Goal: Communication & Community: Answer question/provide support

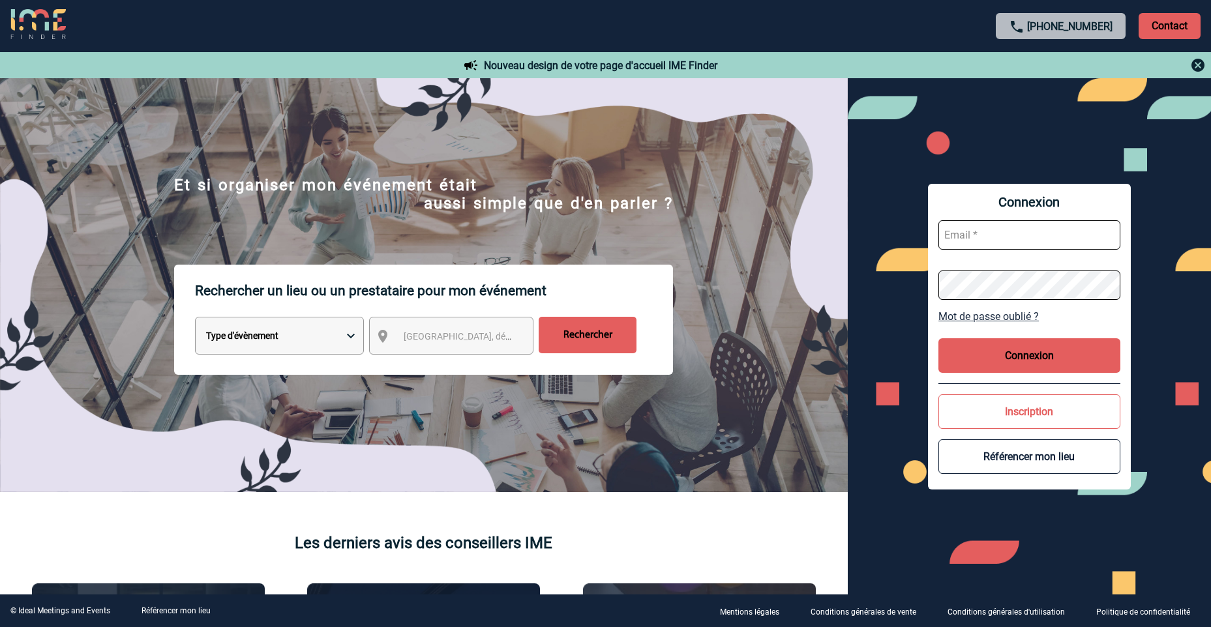
click at [1022, 230] on input "text" at bounding box center [1029, 234] width 182 height 29
type input "[PERSON_NAME][EMAIL_ADDRESS][DOMAIN_NAME]"
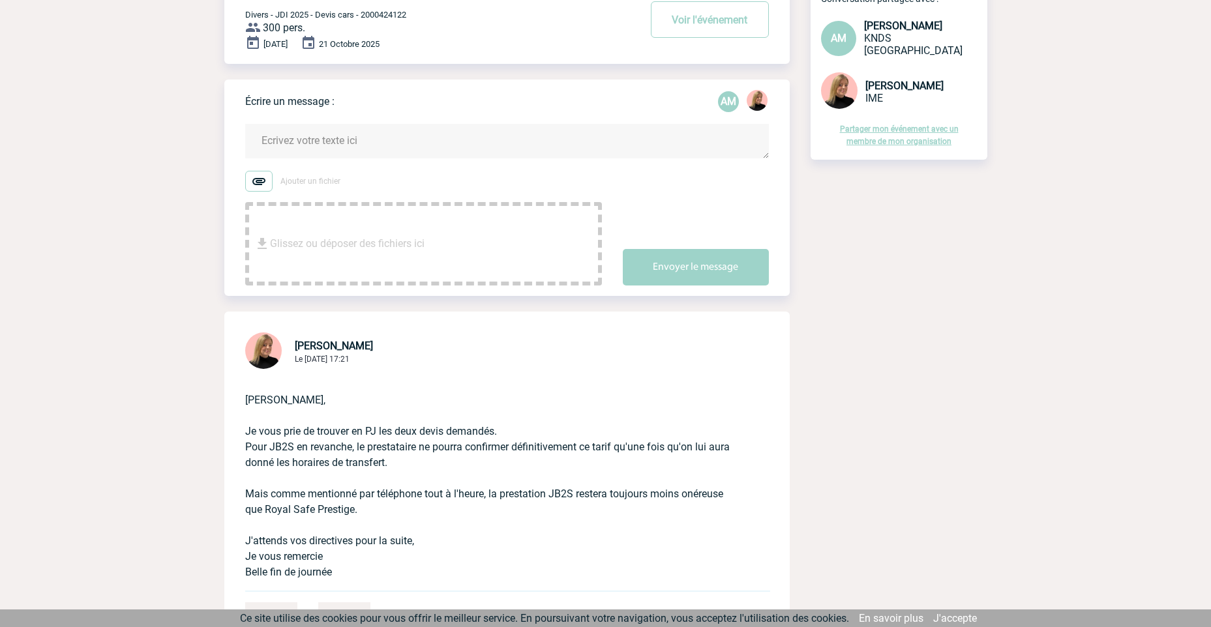
scroll to position [130, 0]
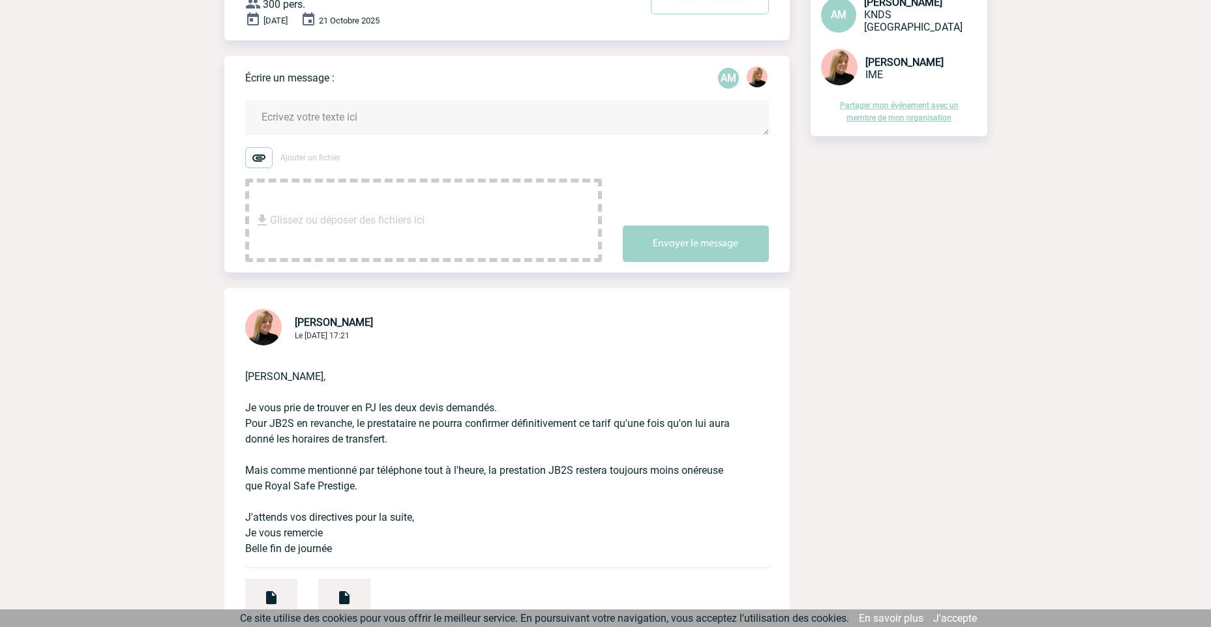
click at [429, 443] on p "[PERSON_NAME], Je vous prie de trouver en PJ les deux devis demandés. Pour JB2S…" at bounding box center [488, 452] width 487 height 209
click at [427, 443] on p "[PERSON_NAME], Je vous prie de trouver en PJ les deux devis demandés. Pour JB2S…" at bounding box center [488, 452] width 487 height 209
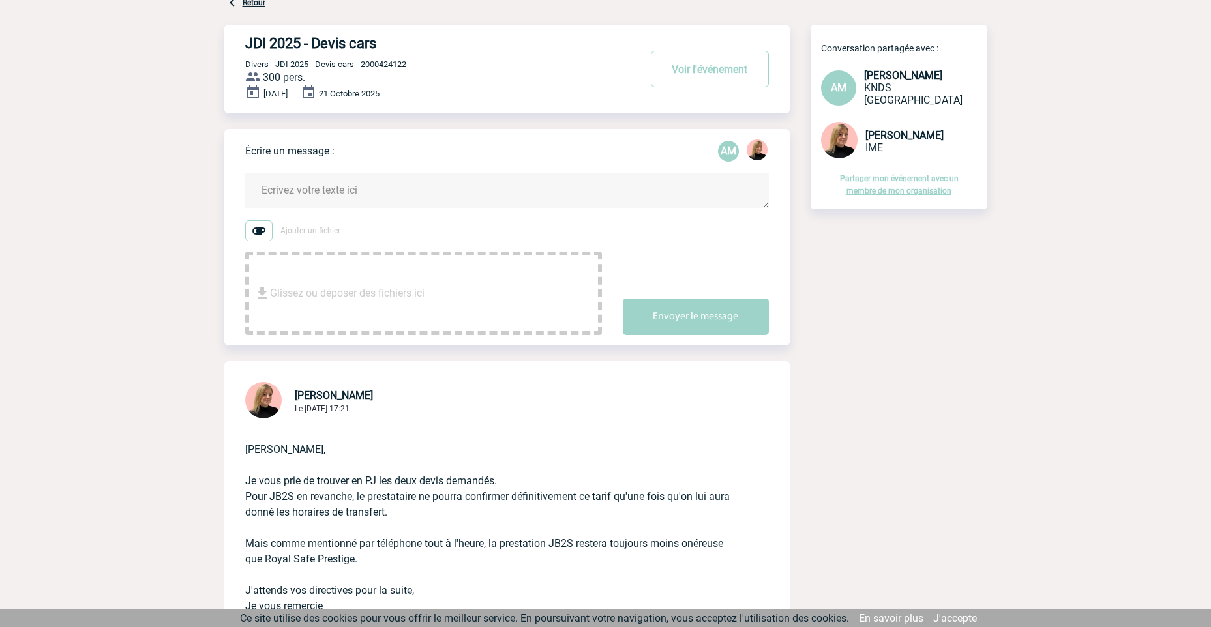
scroll to position [0, 0]
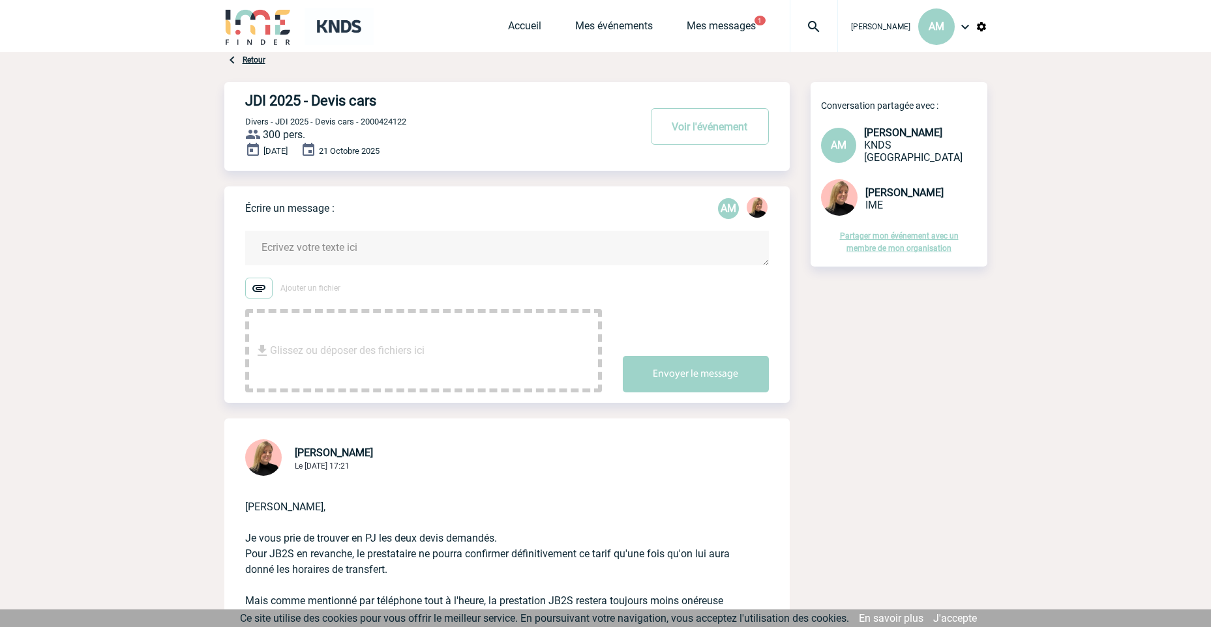
click at [338, 249] on textarea at bounding box center [507, 248] width 524 height 35
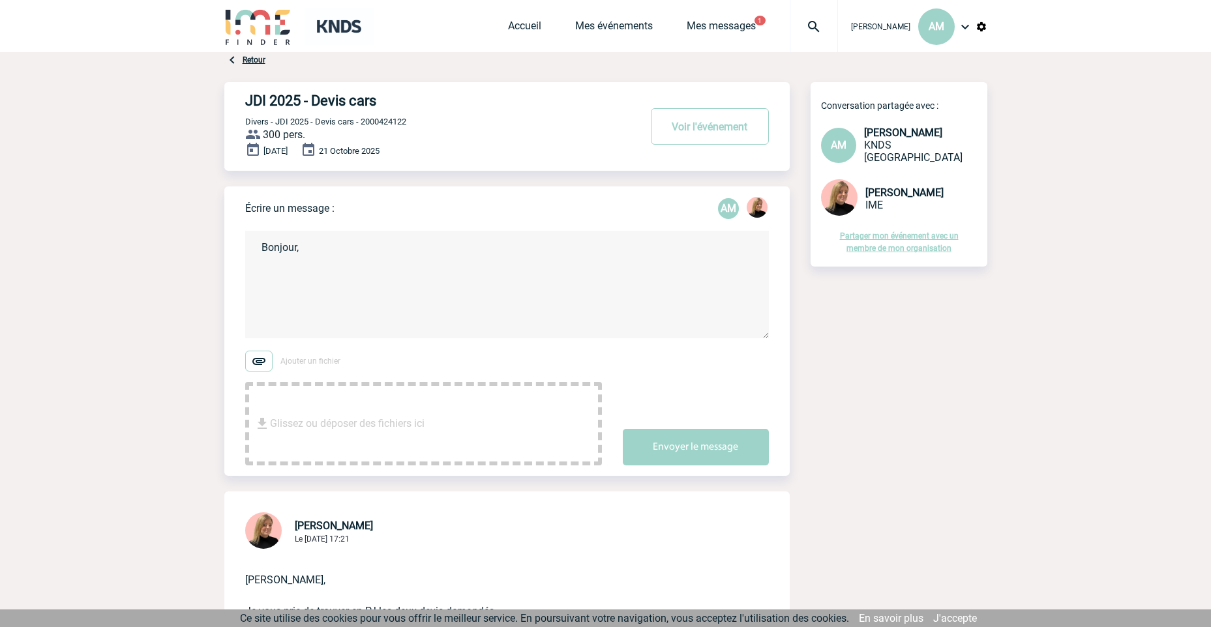
click at [281, 274] on textarea "Bonjour," at bounding box center [507, 285] width 524 height 108
click at [296, 249] on textarea "Bonjour," at bounding box center [507, 285] width 524 height 108
click at [269, 284] on textarea "Bonjour [PERSON_NAME]," at bounding box center [507, 285] width 524 height 108
click at [296, 312] on textarea "Bonjour [PERSON_NAME], Nous confirmons la réservation de JB2S : [DATE] : Aller :" at bounding box center [507, 285] width 524 height 108
paste textarea "13h45 max : KNDS Versailles - [STREET_ADDRESS]"
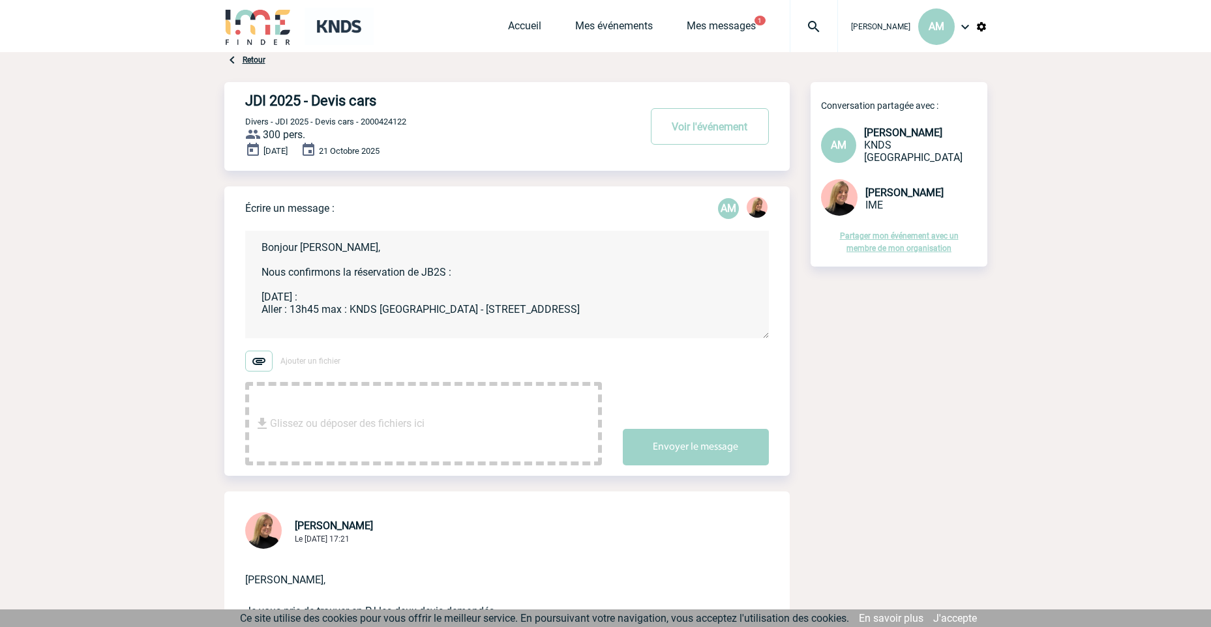
click at [285, 320] on textarea "Bonjour [PERSON_NAME], Nous confirmons la réservation de JB2S : [DATE] : Aller …" at bounding box center [507, 285] width 524 height 108
drag, startPoint x: 638, startPoint y: 307, endPoint x: 657, endPoint y: 310, distance: 18.5
click at [638, 308] on textarea "Bonjour [PERSON_NAME], Nous confirmons la réservation de JB2S : [DATE] : Aller …" at bounding box center [507, 285] width 524 height 108
paste textarea "14h30 : Les Gâtines – [STREET_ADDRESS]"
click at [721, 312] on textarea "Bonjour [PERSON_NAME], Nous confirmons la réservation de JB2S : [DATE] : Aller …" at bounding box center [507, 285] width 524 height 108
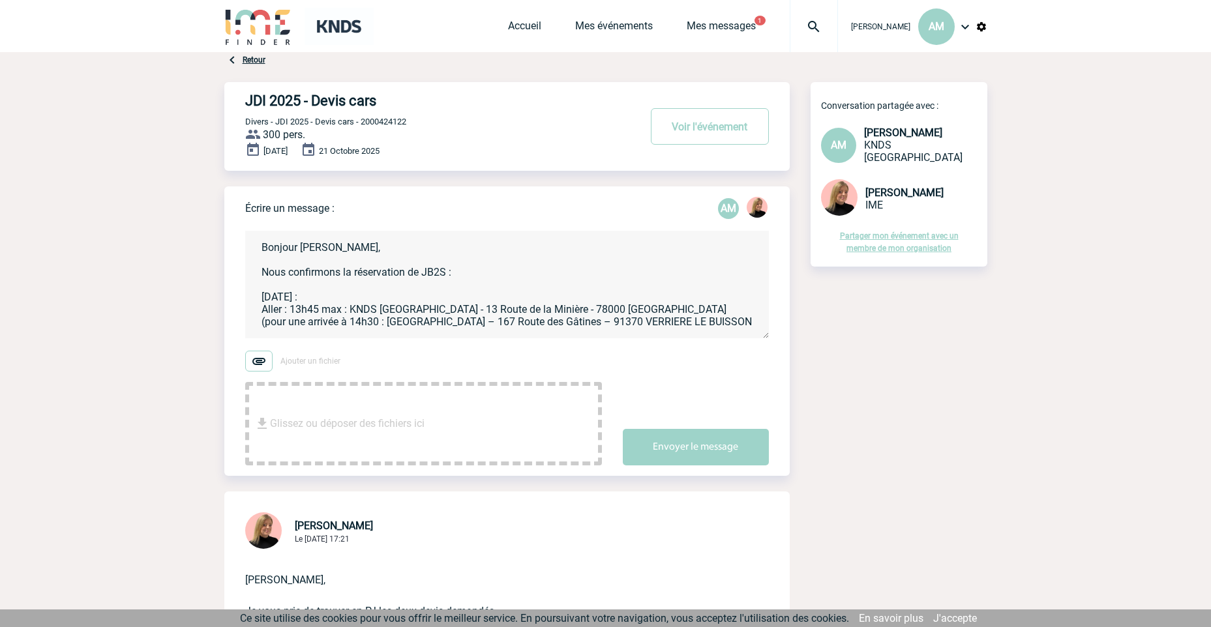
click at [294, 325] on textarea "Bonjour [PERSON_NAME], Nous confirmons la réservation de JB2S : [DATE] : Aller …" at bounding box center [507, 285] width 524 height 108
click at [632, 323] on textarea "Bonjour [PERSON_NAME], Nous confirmons la réservation de JB2S : [DATE] : Aller …" at bounding box center [507, 285] width 524 height 108
drag, startPoint x: 260, startPoint y: 318, endPoint x: 273, endPoint y: 321, distance: 12.8
click at [263, 318] on textarea "Bonjour [PERSON_NAME], Nous confirmons la réservation de JB2S : [DATE] : Aller …" at bounding box center [507, 285] width 524 height 108
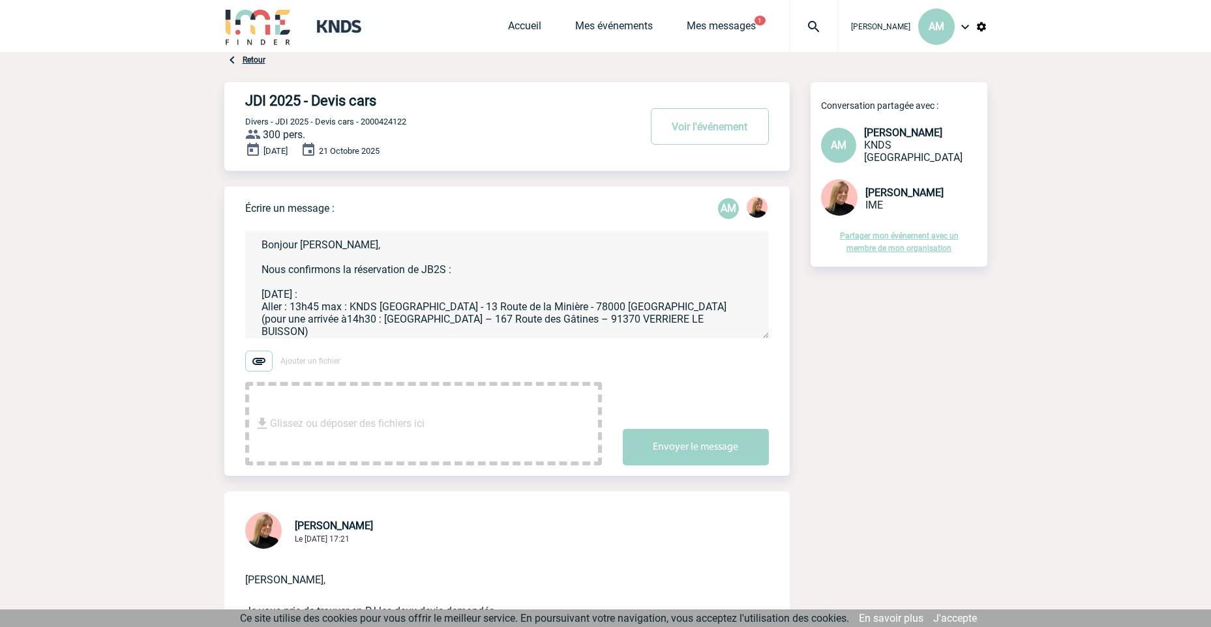
drag, startPoint x: 322, startPoint y: 293, endPoint x: 265, endPoint y: 293, distance: 56.7
click at [256, 293] on textarea "Bonjour [PERSON_NAME], Nous confirmons la réservation de JB2S : [DATE] : Aller …" at bounding box center [507, 285] width 524 height 108
click at [470, 271] on textarea "Bonjour [PERSON_NAME], Nous confirmons la réservation de JB2S : [DATE] : Aller …" at bounding box center [507, 285] width 524 height 108
click at [345, 308] on textarea "Bonjour [PERSON_NAME], Nous confirmons la réservation de JB2S : [DATE] : Aller …" at bounding box center [507, 285] width 524 height 108
drag, startPoint x: 340, startPoint y: 307, endPoint x: 328, endPoint y: 310, distance: 12.7
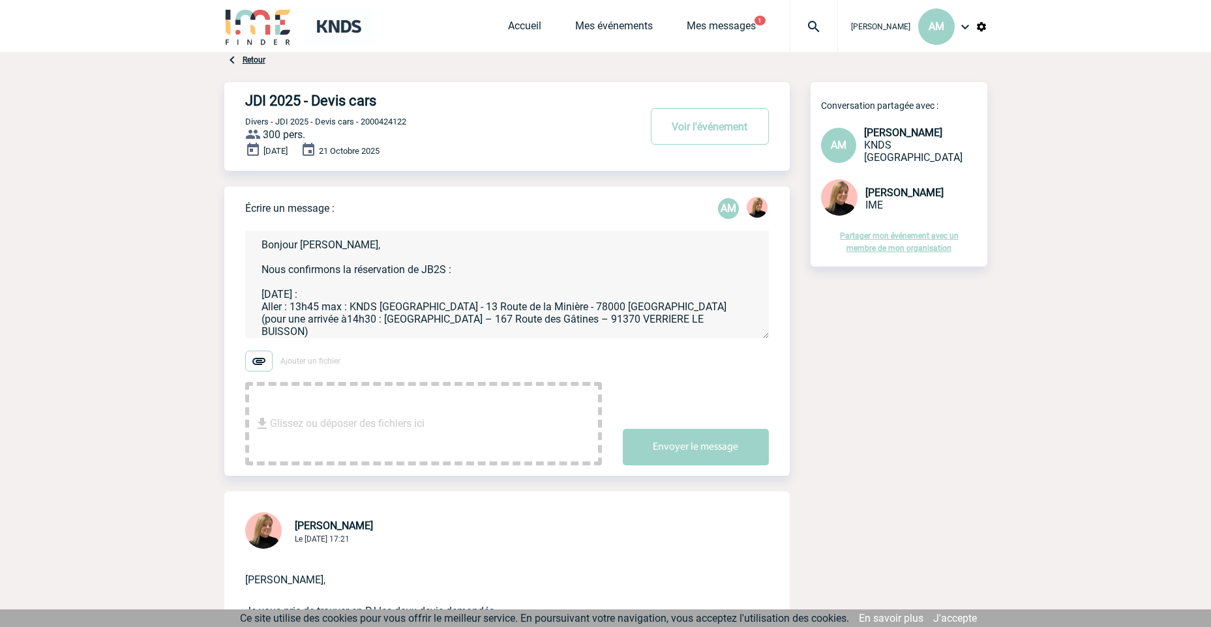
click at [328, 310] on textarea "Bonjour [PERSON_NAME], Nous confirmons la réservation de JB2S : [DATE] : Aller …" at bounding box center [507, 285] width 524 height 108
click at [324, 308] on textarea "Bonjour [PERSON_NAME], Nous confirmons la réservation de JB2S : [DATE] : Aller …" at bounding box center [507, 285] width 524 height 108
drag, startPoint x: 701, startPoint y: 305, endPoint x: 644, endPoint y: 303, distance: 57.4
click at [626, 307] on textarea "Bonjour [PERSON_NAME], Nous confirmons la réservation de JB2S : [DATE] : Aller …" at bounding box center [507, 285] width 524 height 108
drag, startPoint x: 623, startPoint y: 306, endPoint x: 631, endPoint y: 306, distance: 7.2
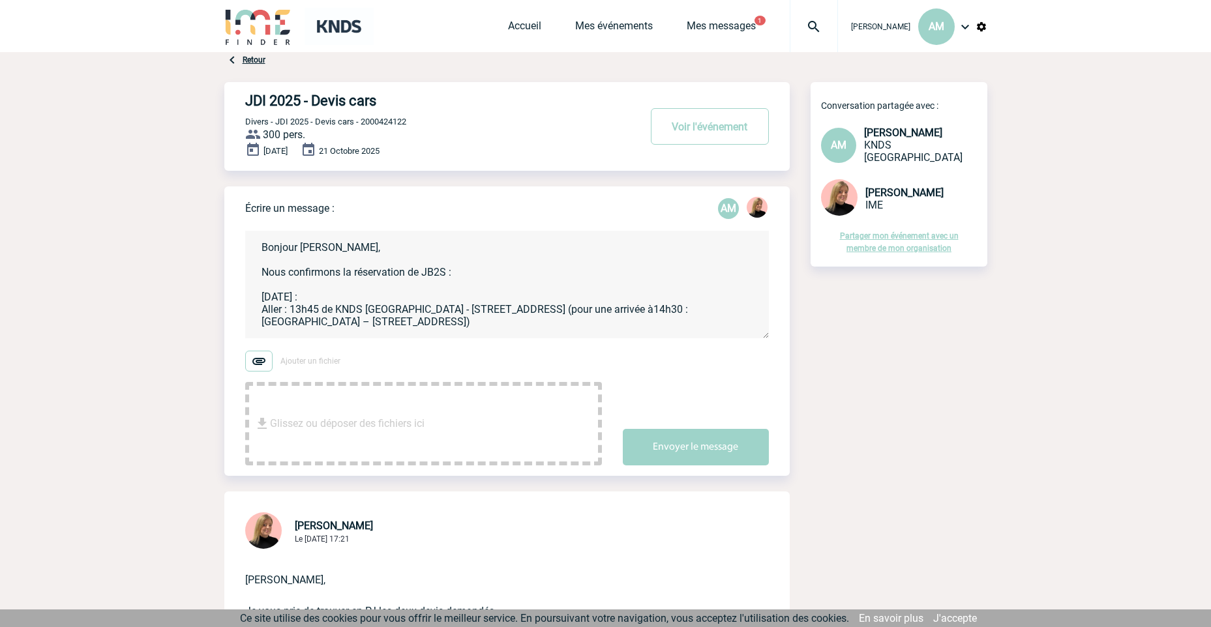
click at [625, 306] on textarea "Bonjour [PERSON_NAME], Nous confirmons la réservation de JB2S : [DATE] : Aller …" at bounding box center [507, 285] width 524 height 108
click at [708, 308] on textarea "Bonjour [PERSON_NAME], Nous confirmons la réservation de JB2S : [DATE] : Aller …" at bounding box center [507, 285] width 524 height 108
click at [266, 319] on textarea "Bonjour [PERSON_NAME], Nous confirmons la réservation de JB2S : [DATE] : Aller …" at bounding box center [507, 285] width 524 height 108
click at [365, 320] on textarea "Bonjour [PERSON_NAME], Nous confirmons la réservation de JB2S : [DATE] : Aller …" at bounding box center [507, 285] width 524 height 108
drag, startPoint x: 635, startPoint y: 320, endPoint x: 647, endPoint y: 320, distance: 11.7
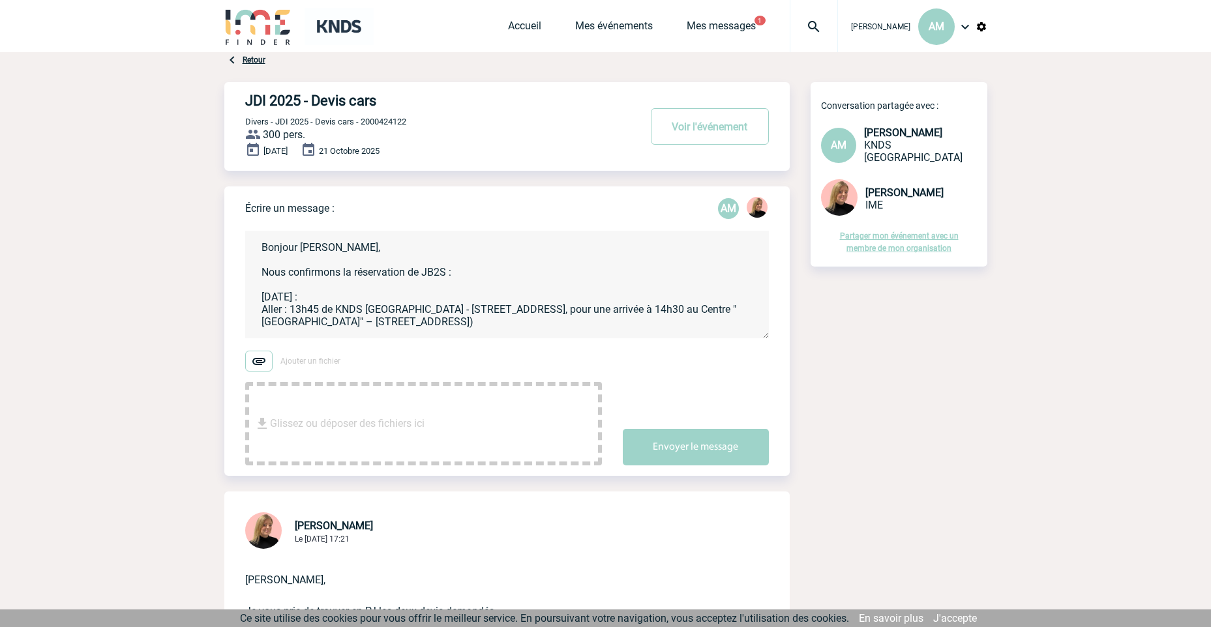
click at [642, 320] on textarea "Bonjour [PERSON_NAME], Nous confirmons la réservation de JB2S : [DATE] : Aller …" at bounding box center [507, 285] width 524 height 108
click at [647, 320] on textarea "Bonjour [PERSON_NAME], Nous confirmons la réservation de JB2S : [DATE] : Aller …" at bounding box center [507, 285] width 524 height 108
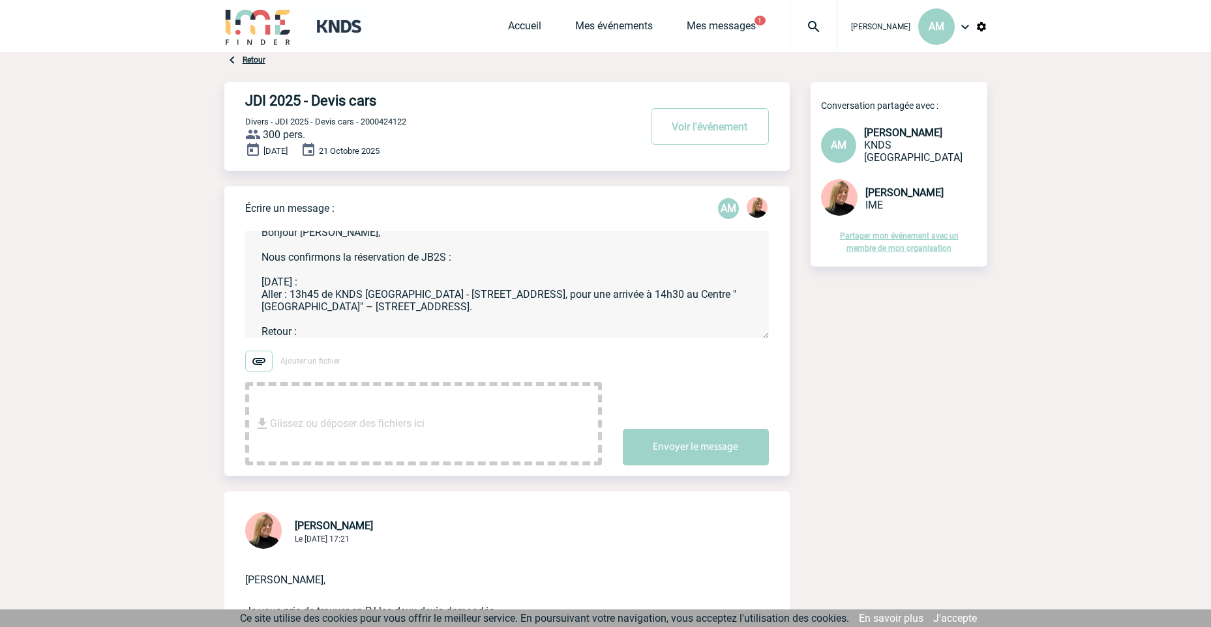
click at [312, 335] on textarea "Bonjour [PERSON_NAME], Nous confirmons la réservation de JB2S : [DATE] : Aller …" at bounding box center [507, 285] width 524 height 108
paste textarea "19h00 : Les Gâtines – [STREET_ADDRESS]"
click at [301, 334] on textarea "Bonjour [PERSON_NAME], Nous confirmons la réservation de JB2S : [DATE] : Aller …" at bounding box center [507, 285] width 524 height 108
drag, startPoint x: 333, startPoint y: 330, endPoint x: 357, endPoint y: 331, distance: 24.8
click at [333, 330] on textarea "Bonjour [PERSON_NAME], Nous confirmons la réservation de JB2S : [DATE] : Aller …" at bounding box center [507, 285] width 524 height 108
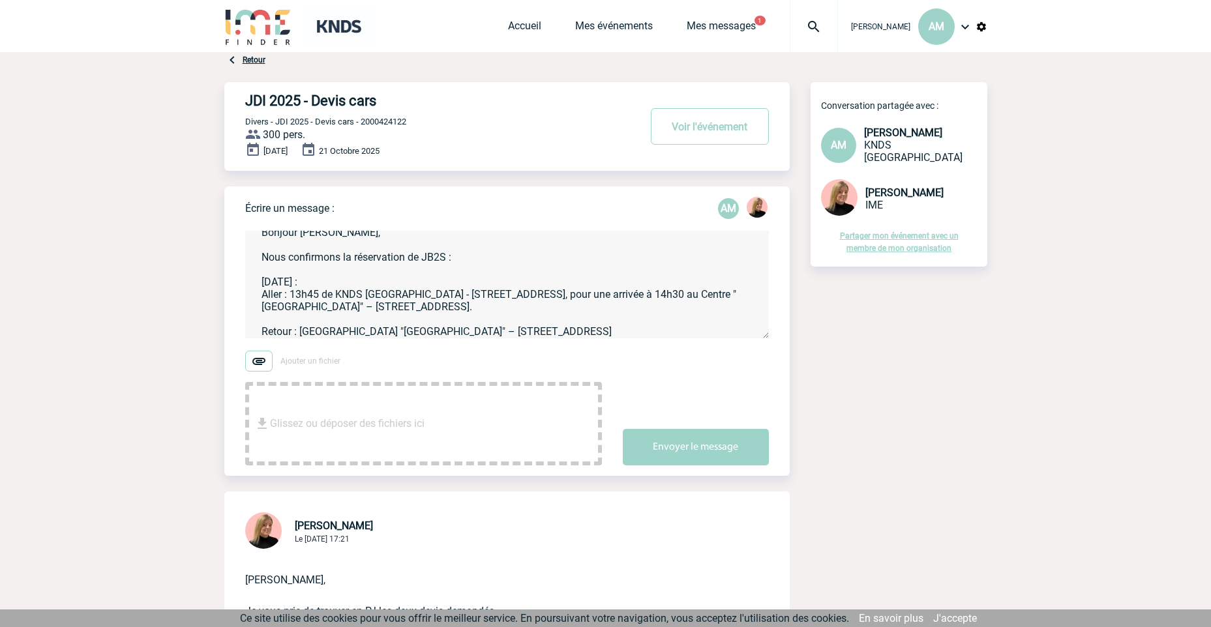
click at [717, 329] on textarea "Bonjour [PERSON_NAME], Nous confirmons la réservation de JB2S : [DATE] : Aller …" at bounding box center [507, 285] width 524 height 108
drag, startPoint x: 725, startPoint y: 326, endPoint x: 726, endPoint y: 333, distance: 6.7
click at [725, 328] on textarea "Bonjour [PERSON_NAME], Nous confirmons la réservation de JB2S : [DATE] : Aller …" at bounding box center [507, 285] width 524 height 108
click at [730, 333] on textarea "Bonjour [PERSON_NAME], Nous confirmons la réservation de JB2S : [DATE] : Aller …" at bounding box center [507, 285] width 524 height 108
paste textarea "KNDS [GEOGRAPHIC_DATA] - [STREET_ADDRESS]"
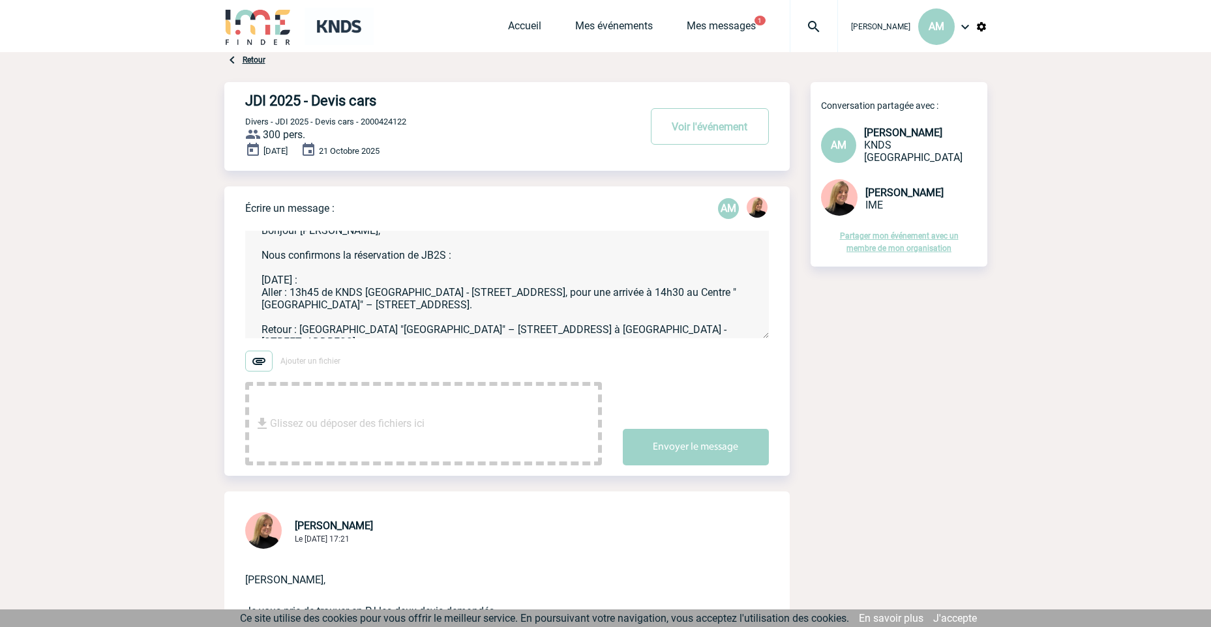
scroll to position [27, 0]
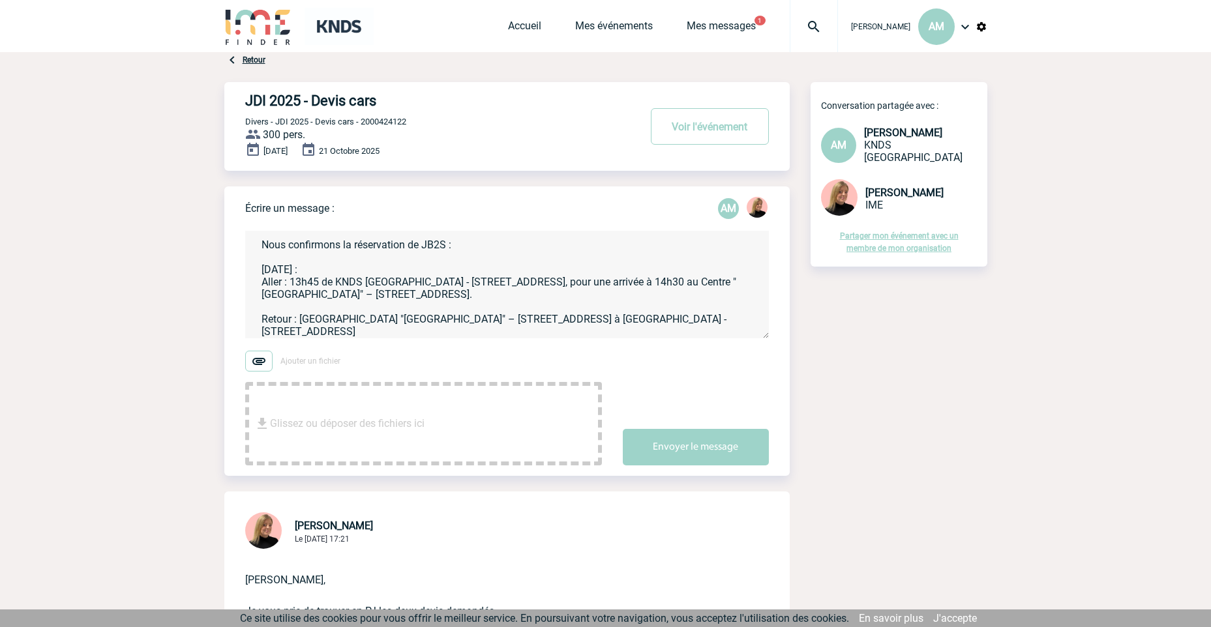
click at [589, 331] on textarea "Bonjour [PERSON_NAME], Nous confirmons la réservation de JB2S : [DATE] : Aller …" at bounding box center [507, 285] width 524 height 108
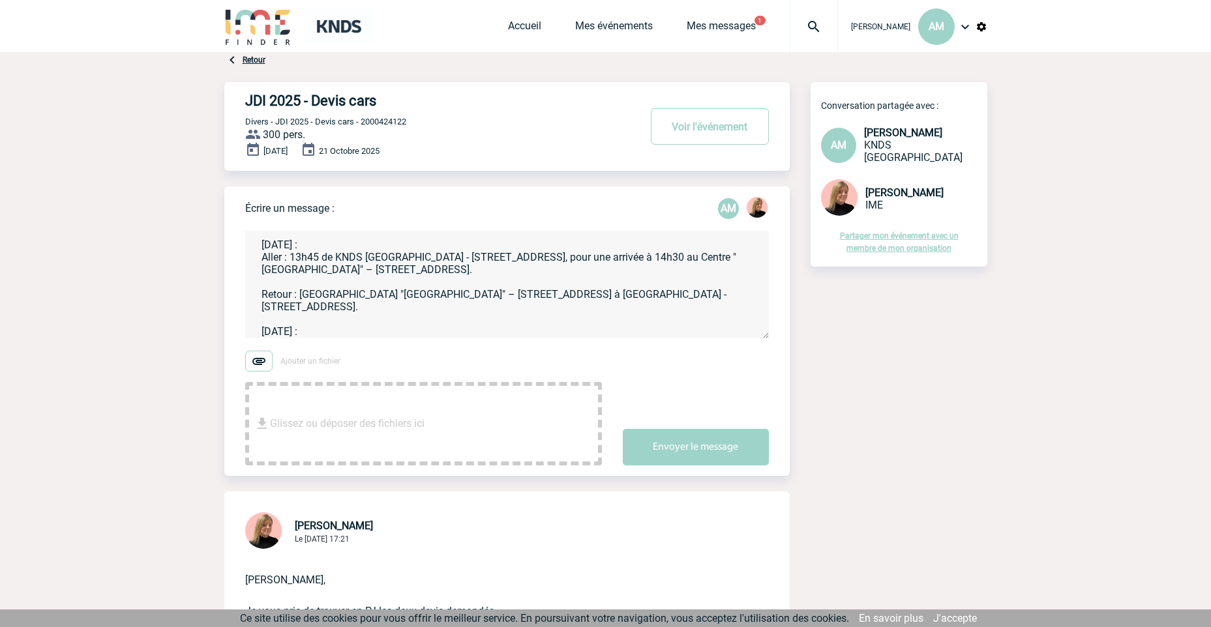
scroll to position [65, 0]
click at [286, 332] on textarea "Bonjour [PERSON_NAME], Nous confirmons la réservation de JB2S : [DATE] : Aller …" at bounding box center [507, 285] width 524 height 108
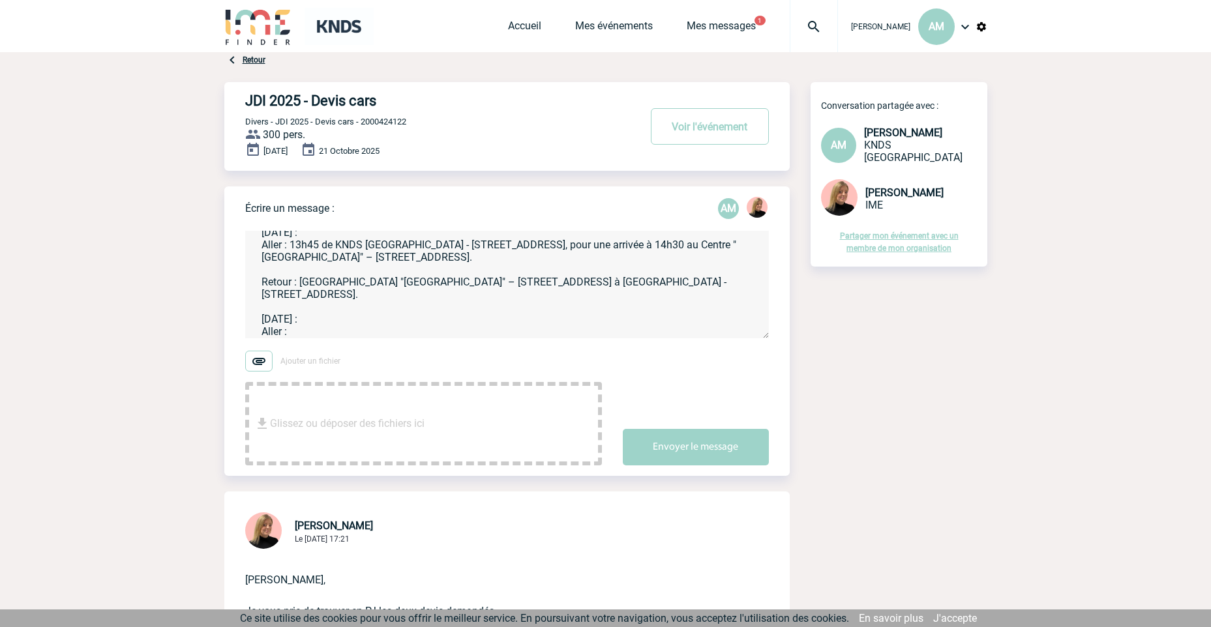
click at [304, 334] on textarea "Bonjour [PERSON_NAME], Nous confirmons la réservation de JB2S : [DATE] : Aller …" at bounding box center [507, 285] width 524 height 108
paste textarea "07h30: KNDS Versailles - [STREET_ADDRESS]"
click at [610, 332] on textarea "Bonjour [PERSON_NAME], Nous confirmons la réservation de JB2S : [DATE] : Aller …" at bounding box center [507, 285] width 524 height 108
click at [721, 332] on textarea "Bonjour [PERSON_NAME], Nous confirmons la réservation de JB2S : [DATE] : Aller …" at bounding box center [507, 285] width 524 height 108
click at [719, 333] on textarea "Bonjour [PERSON_NAME], Nous confirmons la réservation de JB2S : [DATE] : Aller …" at bounding box center [507, 285] width 524 height 108
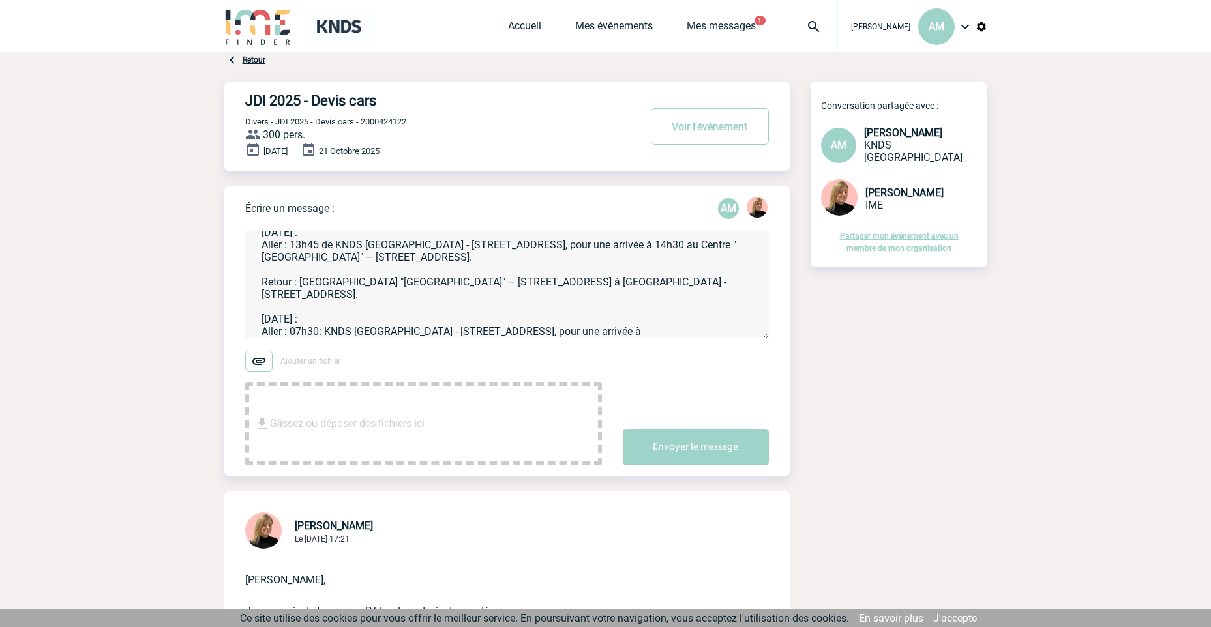
paste textarea "08h15 : Les Gâtines – [STREET_ADDRESS]"
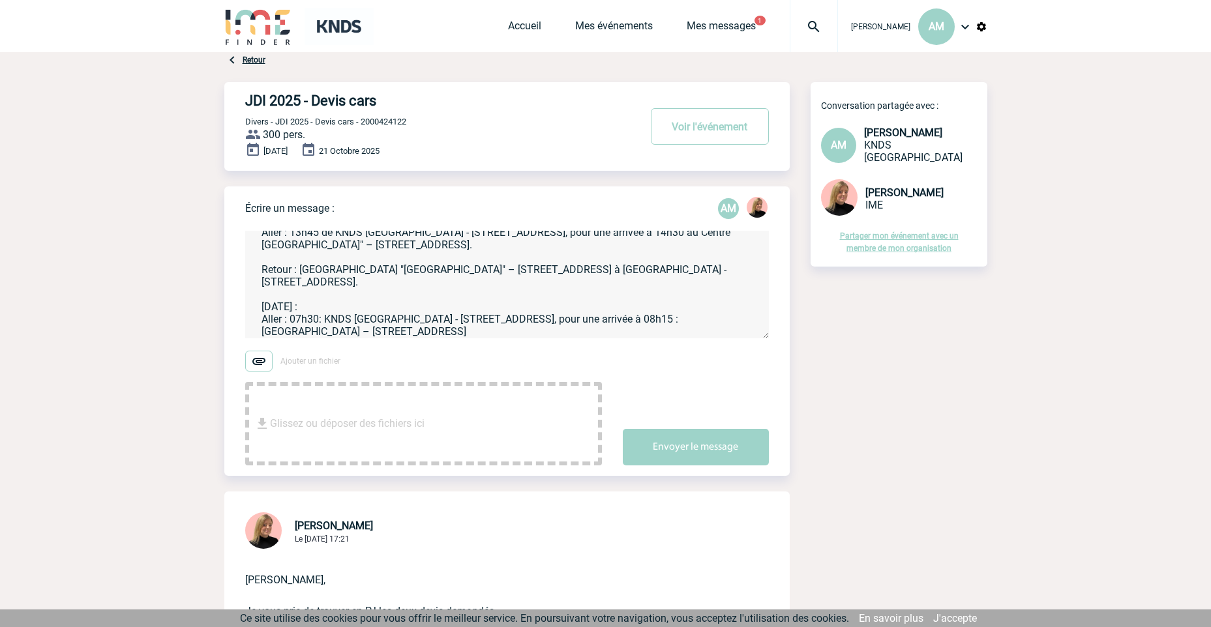
click at [609, 333] on textarea "Bonjour [PERSON_NAME], Nous confirmons la réservation de JB2S : [DATE] : Aller …" at bounding box center [507, 285] width 524 height 108
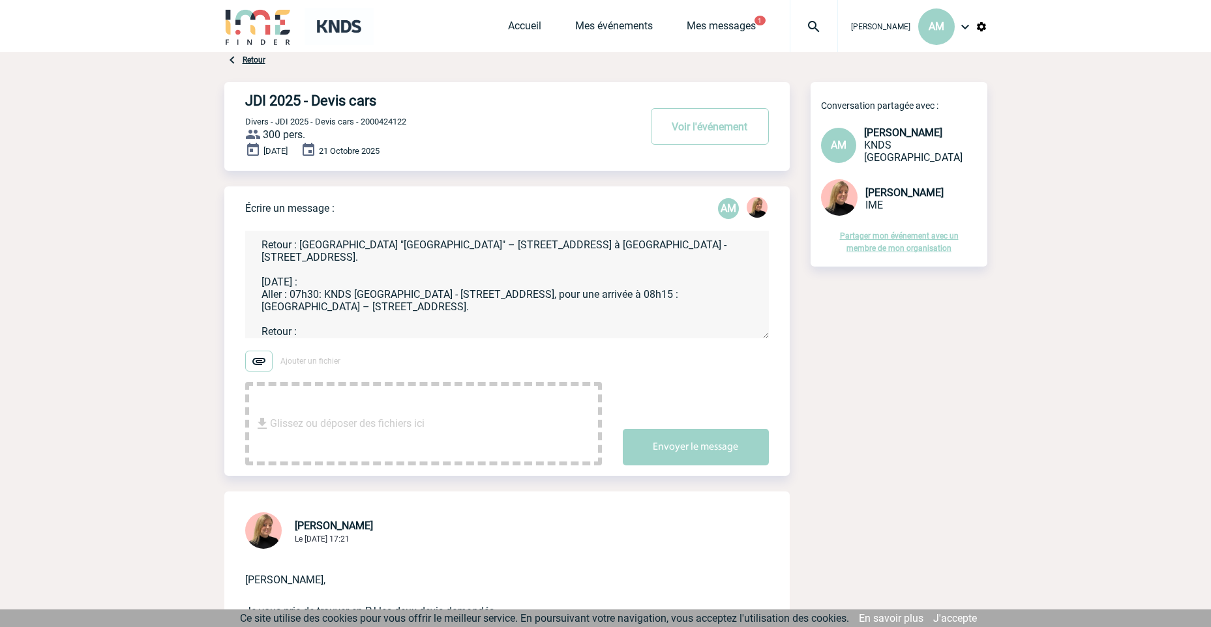
click at [348, 338] on textarea "Bonjour [PERSON_NAME], Nous confirmons la réservation de JB2S : [DATE] : Aller …" at bounding box center [507, 285] width 524 height 108
paste textarea "16h00 : Les Gâtines – [STREET_ADDRESS]"
click at [334, 333] on textarea "Bonjour [PERSON_NAME], Nous confirmons la réservation de JB2S : [DATE] : Aller …" at bounding box center [507, 285] width 524 height 108
click at [734, 336] on textarea "Bonjour [PERSON_NAME], Nous confirmons la réservation de JB2S : [DATE] : Aller …" at bounding box center [507, 285] width 524 height 108
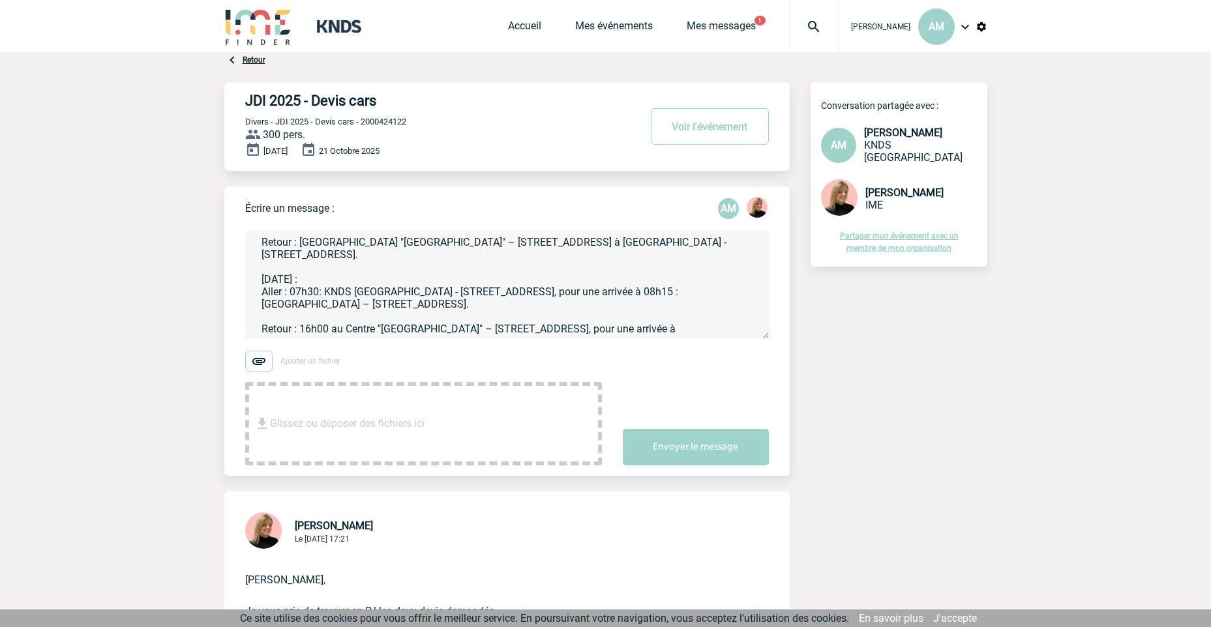
click at [340, 337] on textarea "Bonjour [PERSON_NAME], Nous confirmons la réservation de JB2S : [DATE] : Aller …" at bounding box center [507, 285] width 524 height 108
paste textarea "KNDS [GEOGRAPHIC_DATA] - [STREET_ADDRESS]"
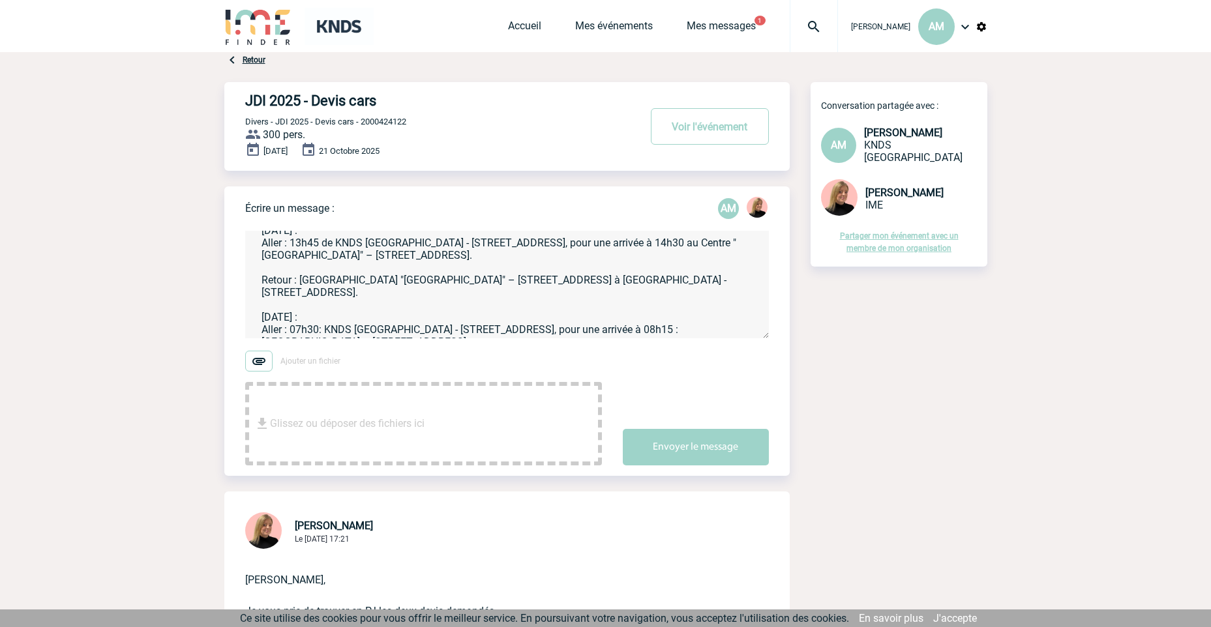
scroll to position [0, 0]
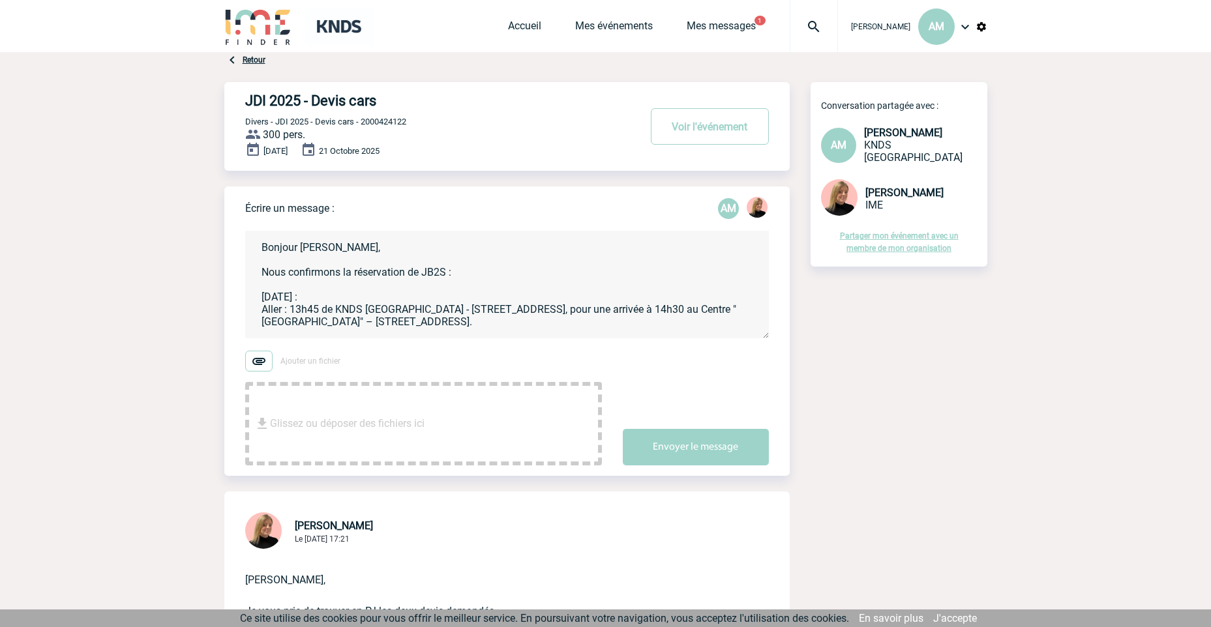
click at [479, 269] on textarea "Bonjour [PERSON_NAME], Nous confirmons la réservation de JB2S : [DATE] : Aller …" at bounding box center [507, 285] width 524 height 108
click at [493, 271] on textarea "Bonjour [PERSON_NAME], Nous confirmons la réservation de JB2S : [DATE] : Aller …" at bounding box center [507, 285] width 524 height 108
click at [491, 274] on textarea "Bonjour [PERSON_NAME], Nous confirmons la réservation de JB2S : [DATE] : Aller …" at bounding box center [507, 285] width 524 height 108
click at [310, 293] on textarea "Bonjour [PERSON_NAME], Nous confirmons la réservation de JB2S (je vous remets l…" at bounding box center [507, 285] width 524 height 108
drag, startPoint x: 449, startPoint y: 273, endPoint x: 485, endPoint y: 284, distance: 37.5
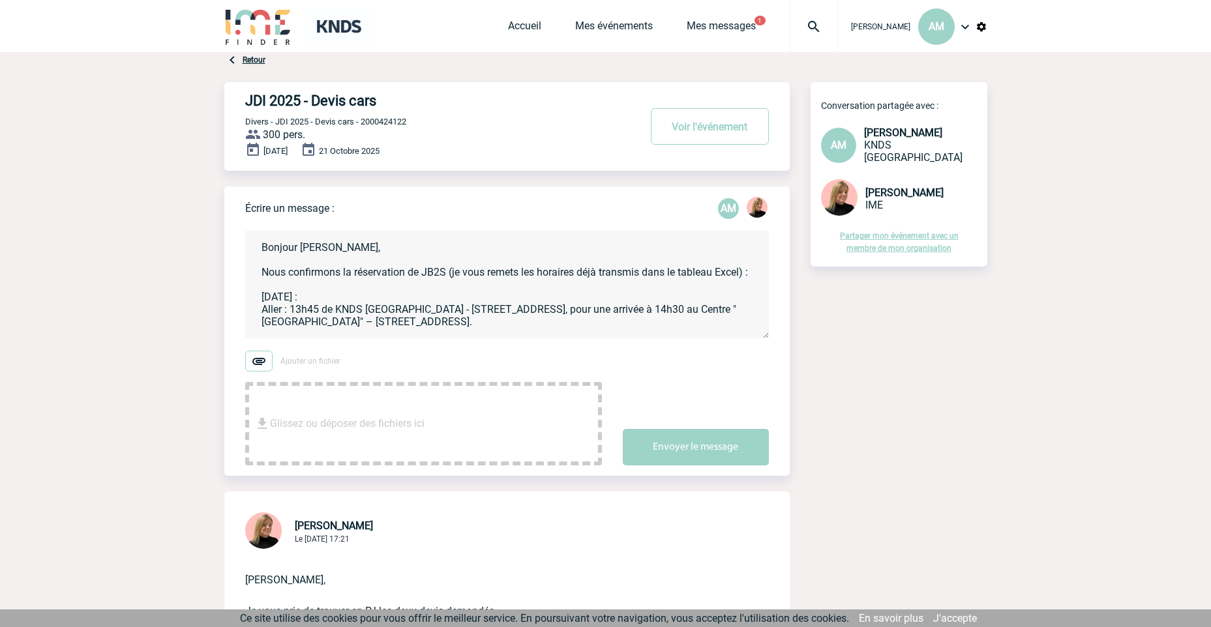
click at [448, 277] on textarea "Bonjour [PERSON_NAME], Nous confirmons la réservation de JB2S (je vous remets l…" at bounding box center [507, 285] width 524 height 108
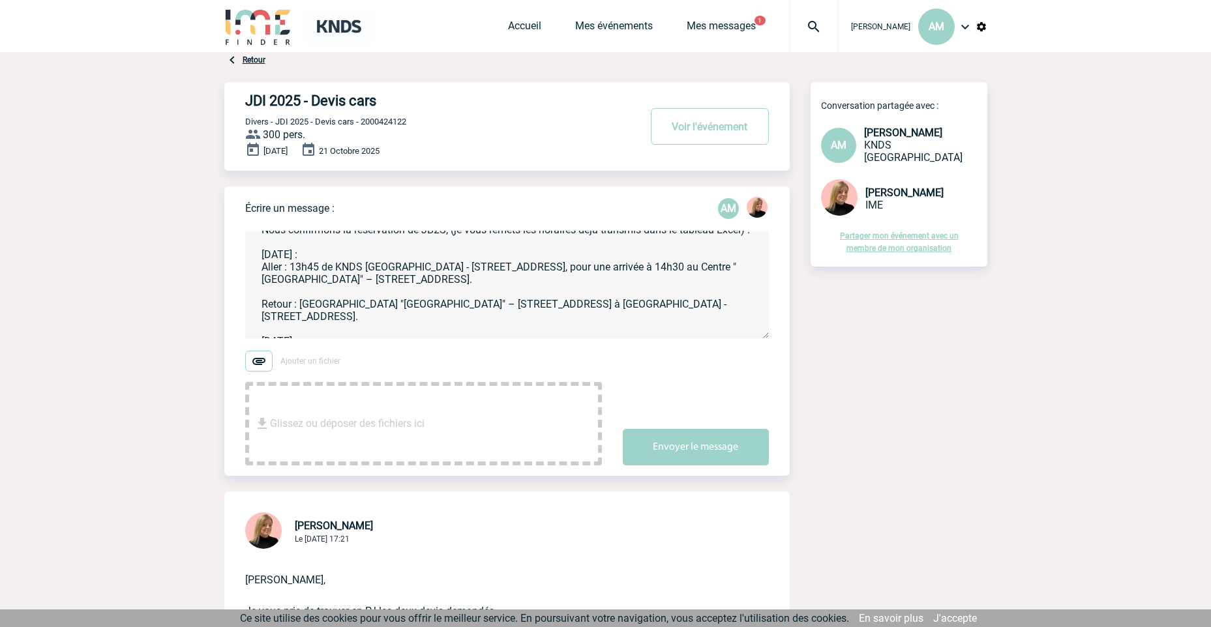
scroll to position [65, 0]
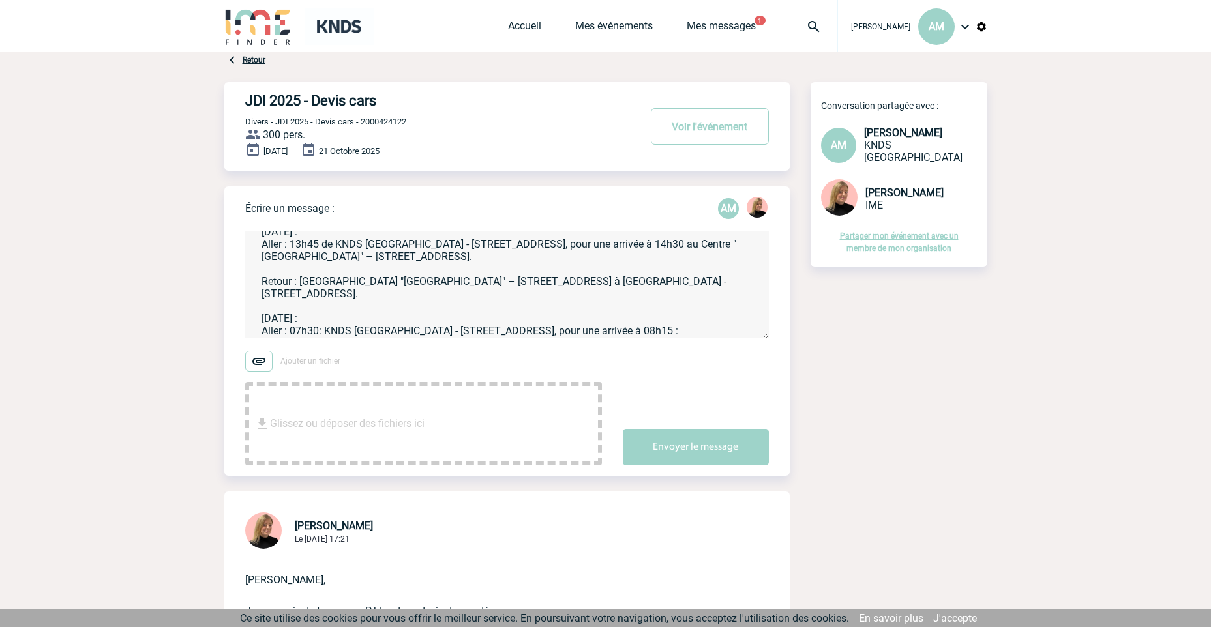
click at [320, 245] on textarea "Bonjour [PERSON_NAME], Nous confirmons la réservation de JB2S, (je vous remets …" at bounding box center [507, 285] width 524 height 108
click at [290, 260] on textarea "Bonjour [PERSON_NAME], Nous confirmons la réservation de JB2S, (je vous remets …" at bounding box center [507, 285] width 524 height 108
click at [289, 258] on textarea "Bonjour [PERSON_NAME], Nous confirmons la réservation de JB2S, (je vous remets …" at bounding box center [507, 285] width 524 height 108
click at [285, 257] on textarea "Bonjour [PERSON_NAME], Nous confirmons la réservation de JB2S, (je vous remets …" at bounding box center [507, 285] width 524 height 108
click at [299, 294] on textarea "Bonjour [PERSON_NAME], Nous confirmons la réservation de JB2S, (je vous remets …" at bounding box center [507, 285] width 524 height 108
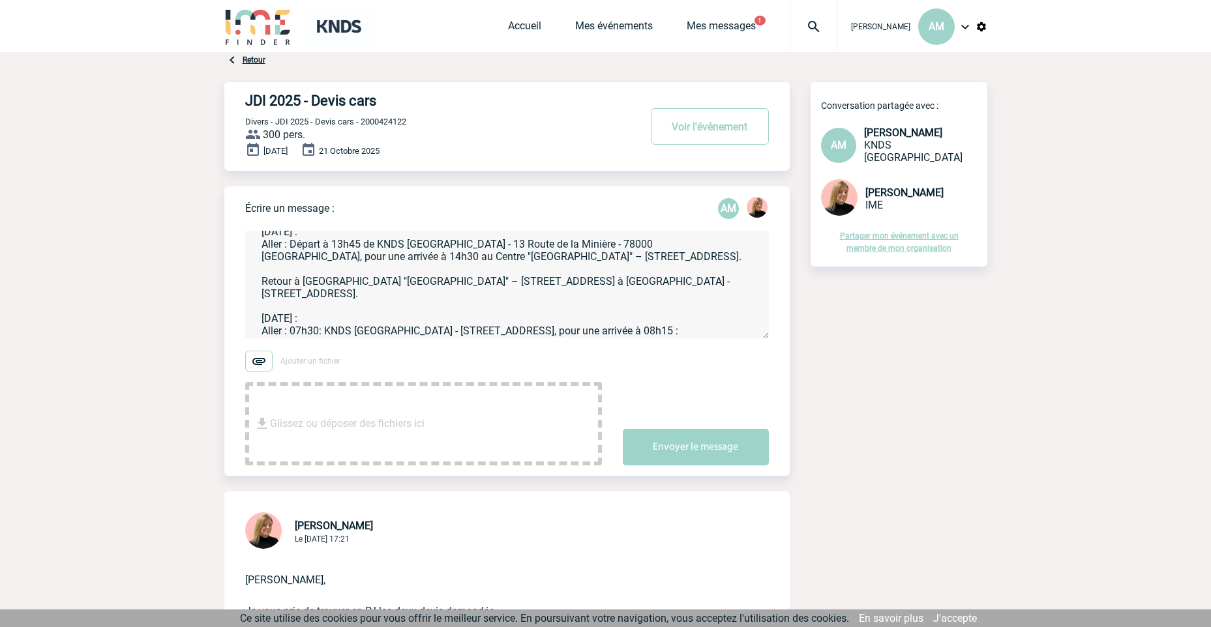
click at [724, 293] on textarea "Bonjour [PERSON_NAME], Nous confirmons la réservation de JB2S, (je vous remets …" at bounding box center [507, 285] width 524 height 108
click at [722, 292] on textarea "Bonjour [PERSON_NAME], Nous confirmons la réservation de JB2S, (je vous remets …" at bounding box center [507, 285] width 524 height 108
click at [672, 308] on textarea "Bonjour [PERSON_NAME], Nous confirmons la réservation de JB2S, (je vous remets …" at bounding box center [507, 285] width 524 height 108
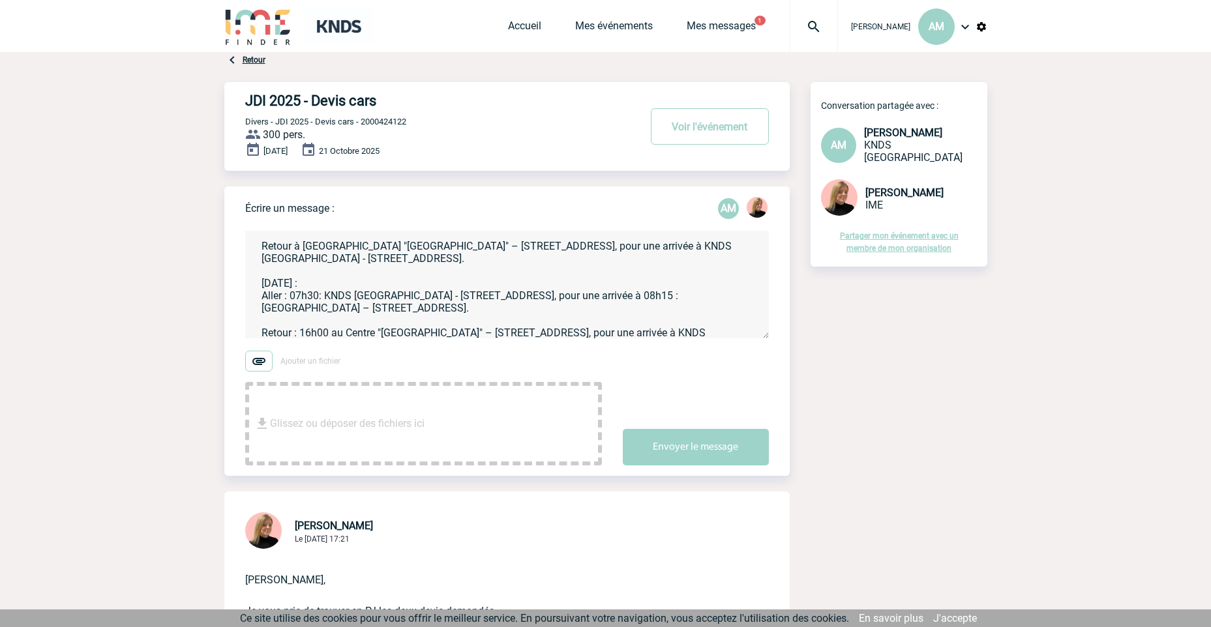
scroll to position [130, 0]
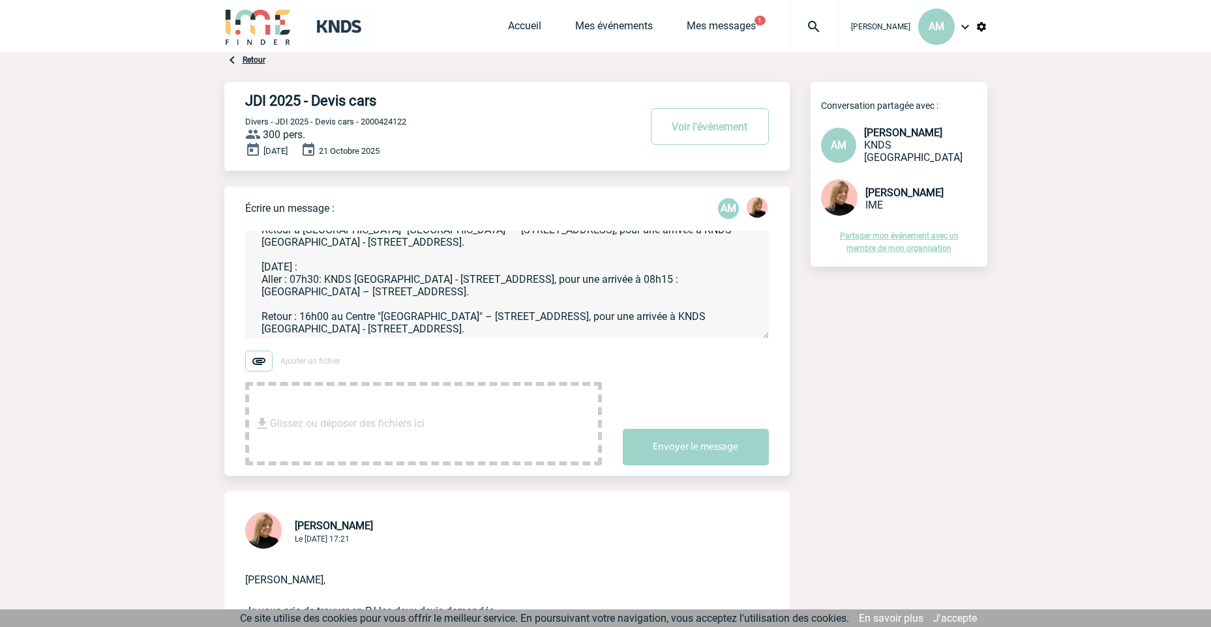
click at [290, 280] on textarea "Bonjour [PERSON_NAME], Nous confirmons la réservation de JB2S, (je vous remets …" at bounding box center [507, 285] width 524 height 108
click at [367, 280] on textarea "Bonjour [PERSON_NAME], Nous confirmons la réservation de JB2S, (je vous remets …" at bounding box center [507, 285] width 524 height 108
drag, startPoint x: 306, startPoint y: 292, endPoint x: 348, endPoint y: 297, distance: 42.1
click at [308, 292] on textarea "Bonjour [PERSON_NAME], Nous confirmons la réservation de JB2S, (je vous remets …" at bounding box center [507, 285] width 524 height 108
click at [355, 308] on textarea "Bonjour [PERSON_NAME], Nous confirmons la réservation de JB2S, (je vous remets …" at bounding box center [507, 285] width 524 height 108
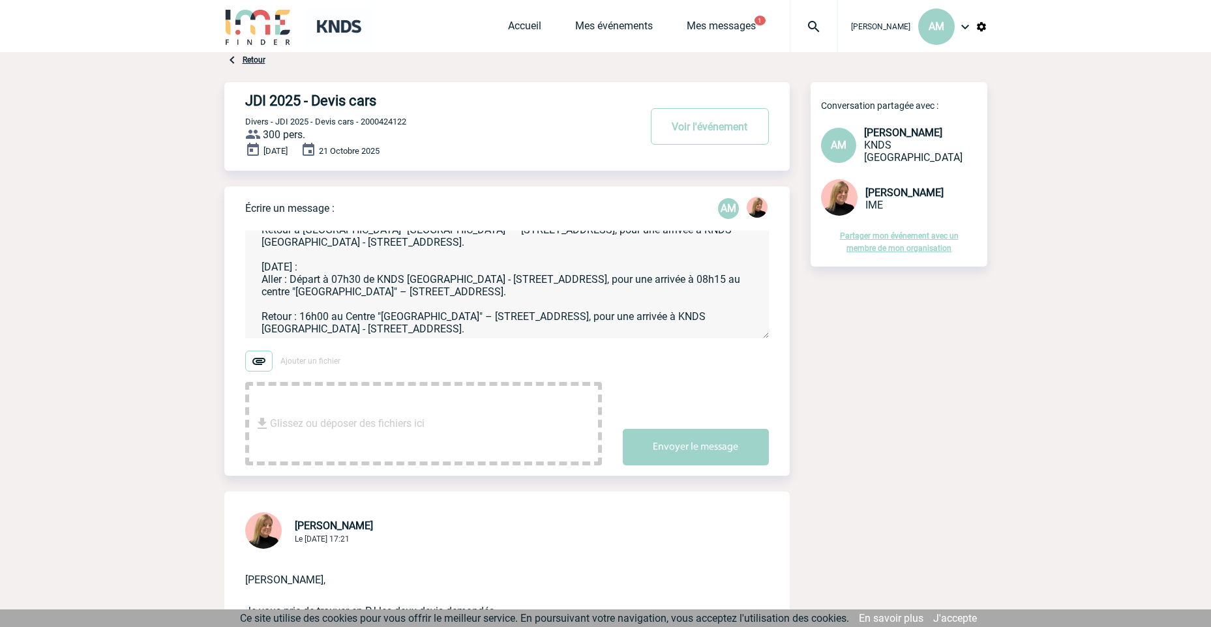
click at [299, 320] on textarea "Bonjour [PERSON_NAME], Nous confirmons la réservation de JB2S, (je vous remets …" at bounding box center [507, 285] width 524 height 108
click at [694, 330] on textarea "Bonjour [PERSON_NAME], Nous confirmons la réservation de JB2S, (je vous remets …" at bounding box center [507, 285] width 524 height 108
drag, startPoint x: 460, startPoint y: 339, endPoint x: 447, endPoint y: 333, distance: 14.3
click at [458, 337] on textarea "Bonjour [PERSON_NAME], Nous confirmons la réservation de JB2S, (je vous remets …" at bounding box center [507, 285] width 524 height 108
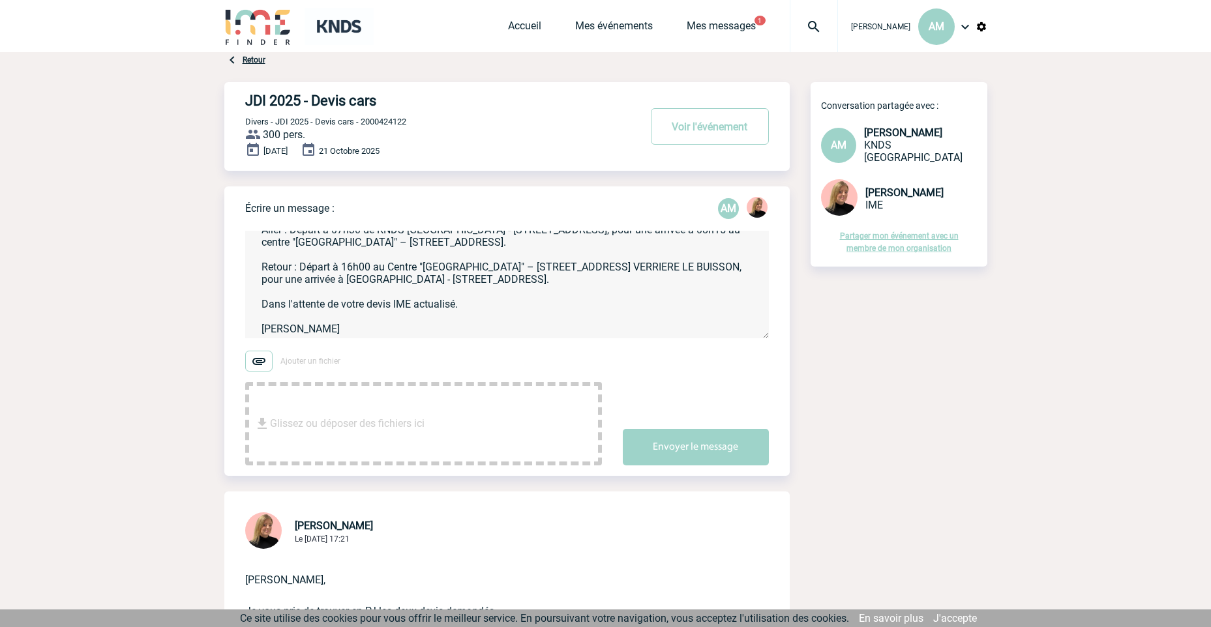
scroll to position [0, 0]
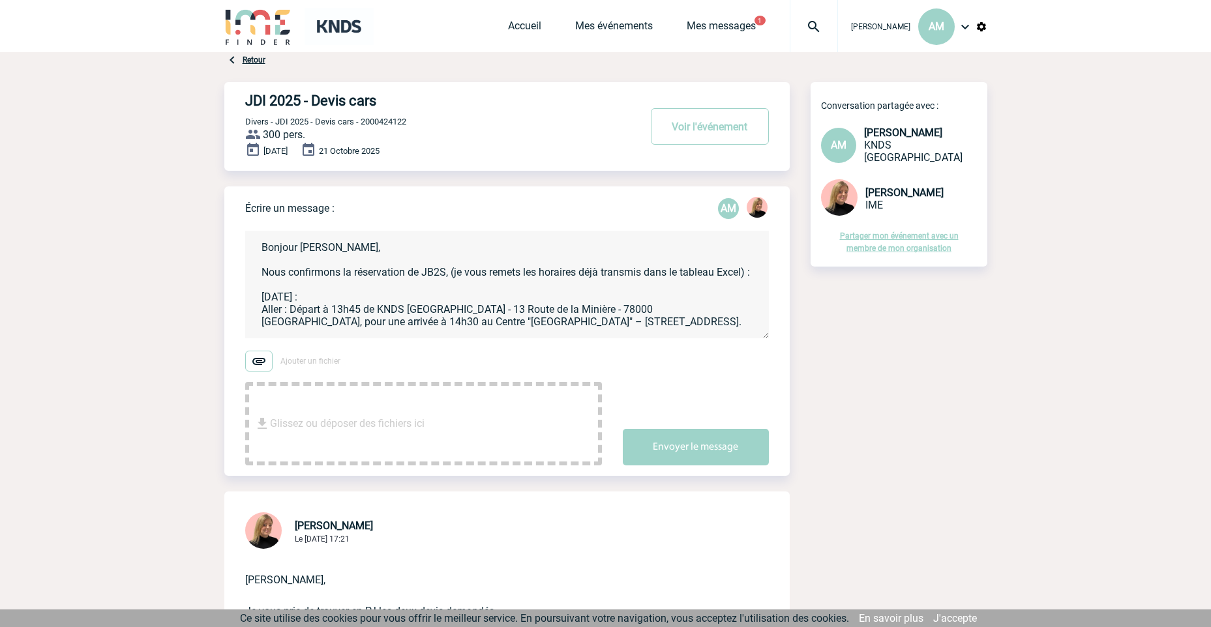
click at [372, 293] on textarea "Bonjour [PERSON_NAME], Nous confirmons la réservation de JB2S, (je vous remets …" at bounding box center [507, 285] width 524 height 108
click at [287, 286] on textarea "Bonjour [PERSON_NAME], Nous confirmons la réservation de JB2S, (je vous remets …" at bounding box center [507, 285] width 524 height 108
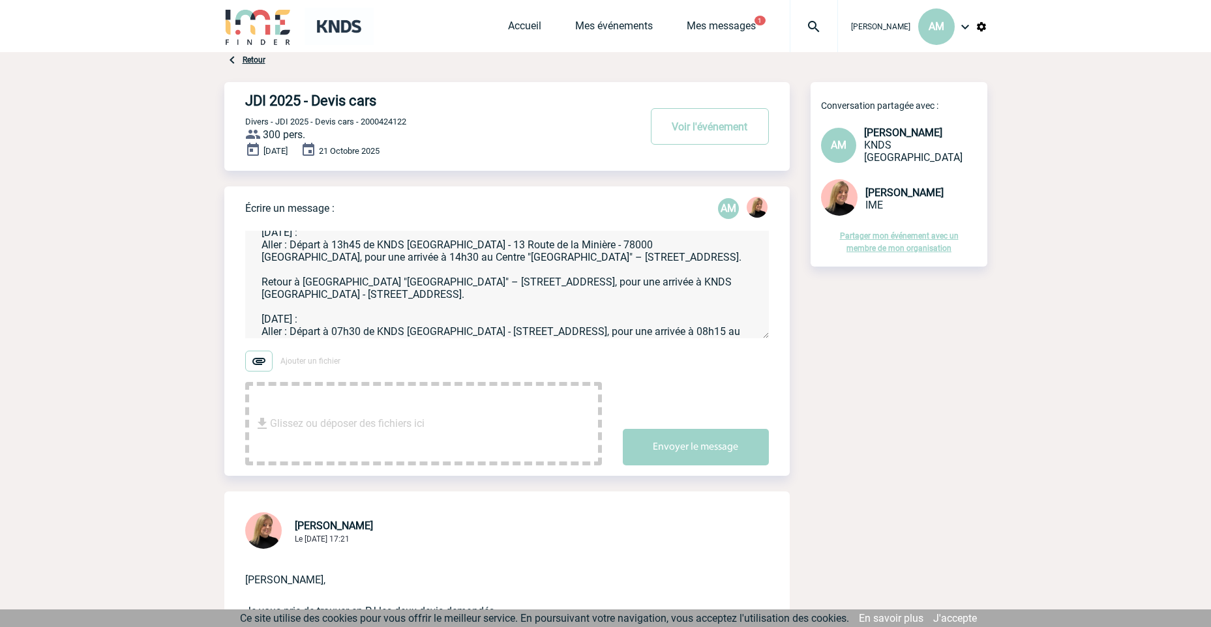
scroll to position [65, 0]
click at [296, 296] on textarea "Bonjour [PERSON_NAME], Nous confirmons la réservation de JB2S, (je vous remets …" at bounding box center [507, 285] width 524 height 108
click at [299, 296] on textarea "Bonjour [PERSON_NAME], Nous confirmons la réservation de JB2S, (je vous remets …" at bounding box center [507, 285] width 524 height 108
click at [358, 256] on textarea "Bonjour [PERSON_NAME], Nous confirmons la réservation de JB2S, (je vous remets …" at bounding box center [507, 285] width 524 height 108
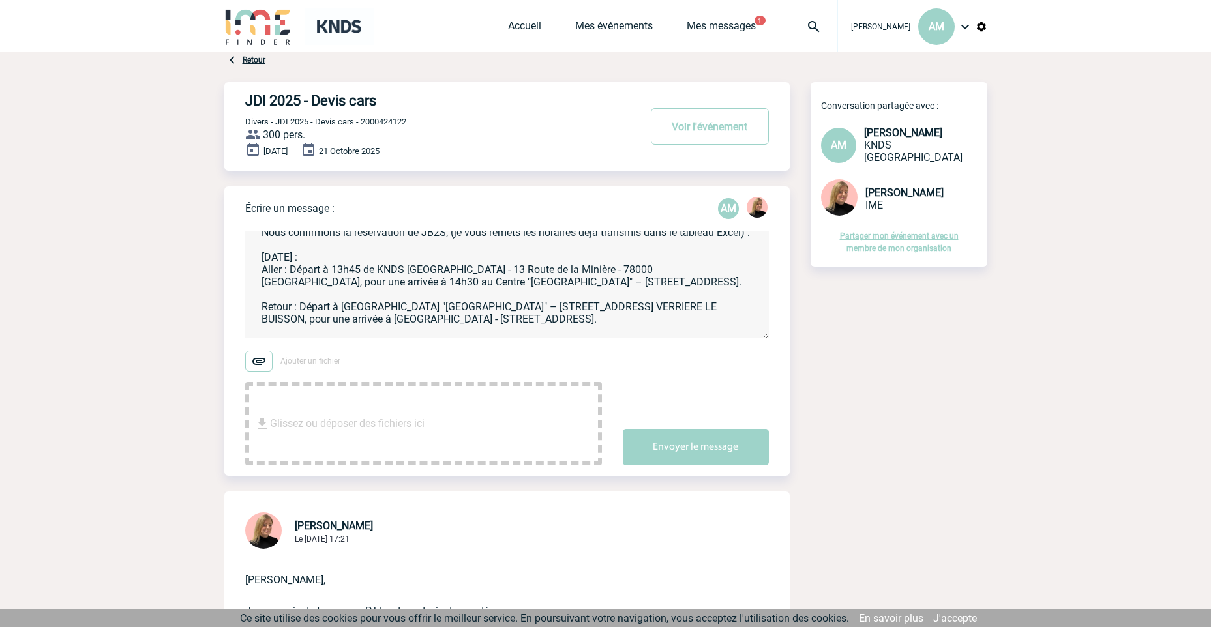
scroll to position [0, 0]
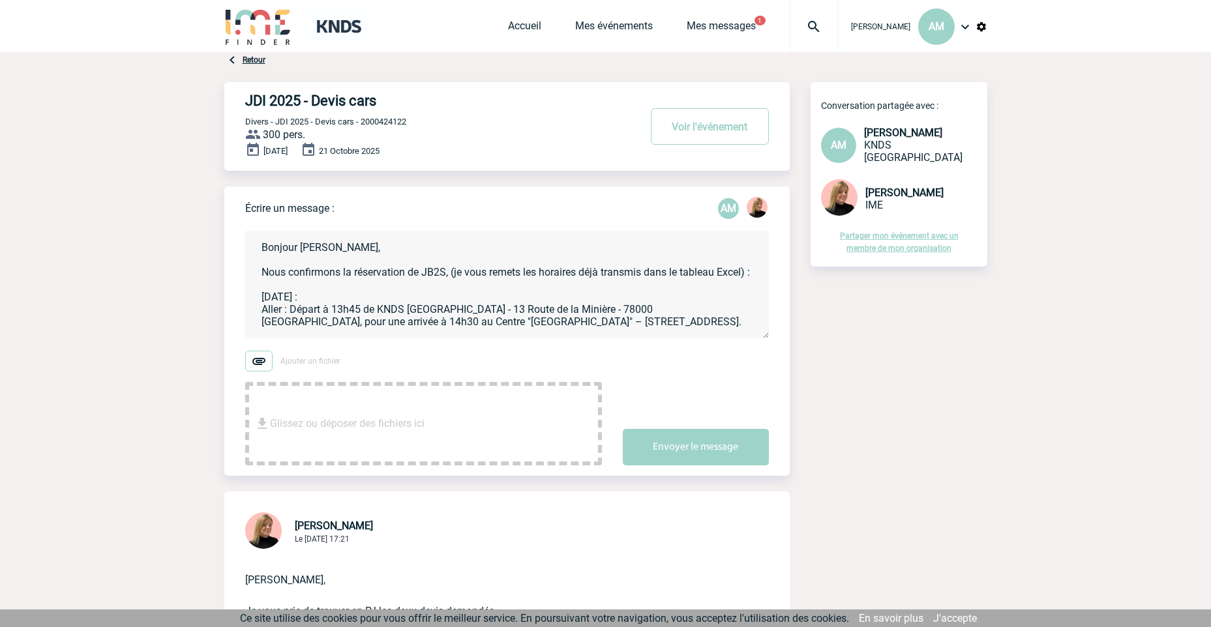
click at [409, 271] on textarea "Bonjour [PERSON_NAME], Nous confirmons la réservation de JB2S, (je vous remets …" at bounding box center [507, 285] width 524 height 108
click at [418, 275] on textarea "Bonjour [PERSON_NAME], Nous confirmons la réservation de JB2S, (je vous remets …" at bounding box center [507, 285] width 524 height 108
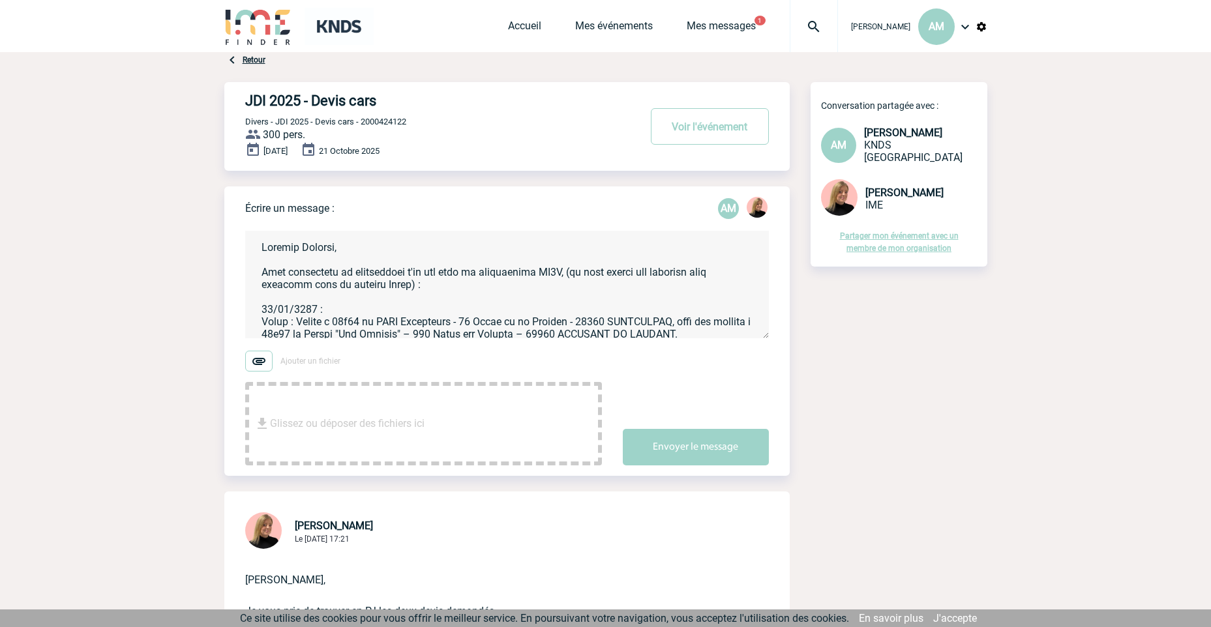
click at [443, 273] on textarea at bounding box center [507, 285] width 524 height 108
click at [582, 288] on textarea at bounding box center [507, 285] width 524 height 108
click at [478, 292] on textarea at bounding box center [507, 285] width 524 height 108
click at [453, 286] on textarea at bounding box center [507, 285] width 524 height 108
click at [451, 288] on textarea at bounding box center [507, 285] width 524 height 108
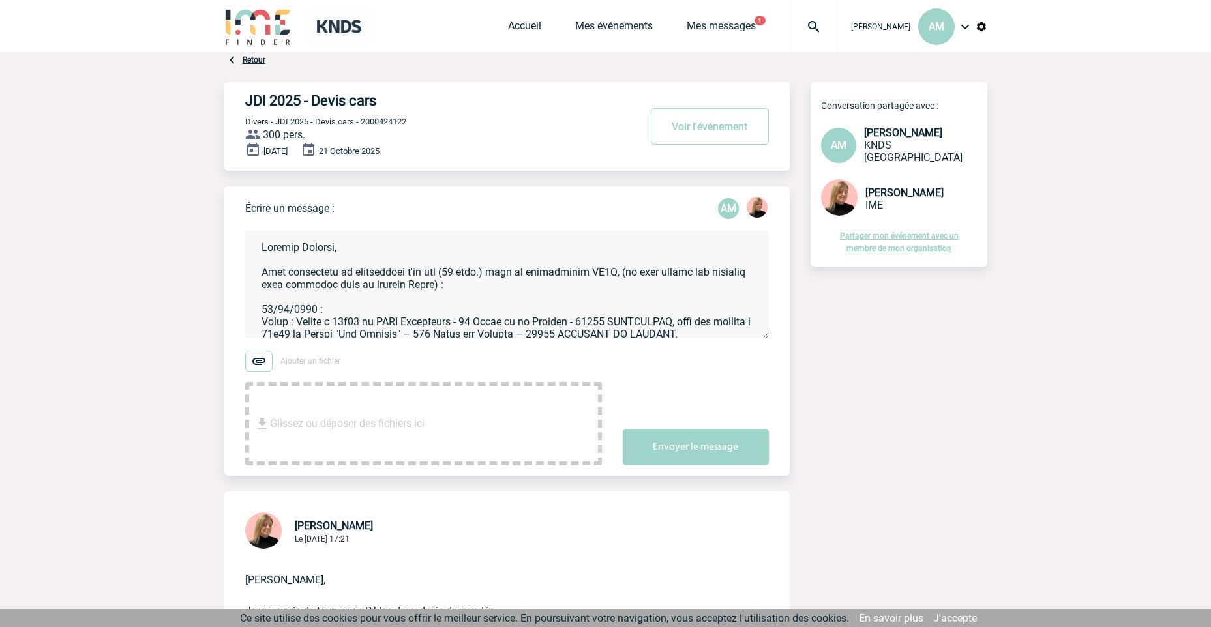
click at [425, 286] on textarea at bounding box center [507, 285] width 524 height 108
click at [370, 311] on textarea at bounding box center [507, 285] width 524 height 108
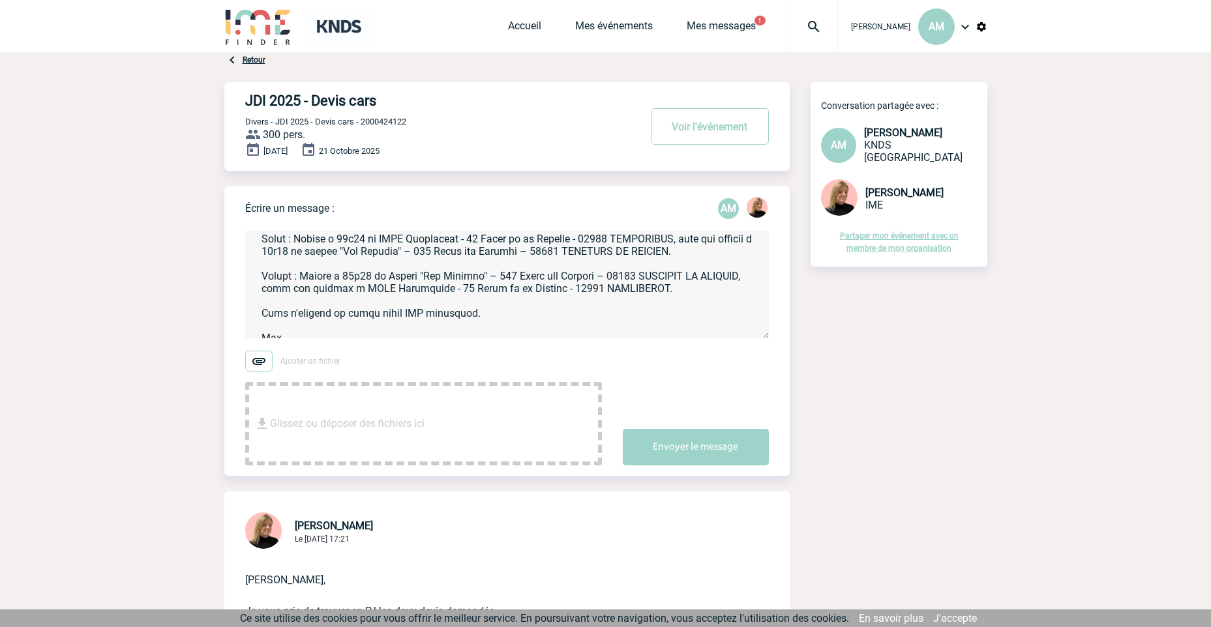
scroll to position [191, 0]
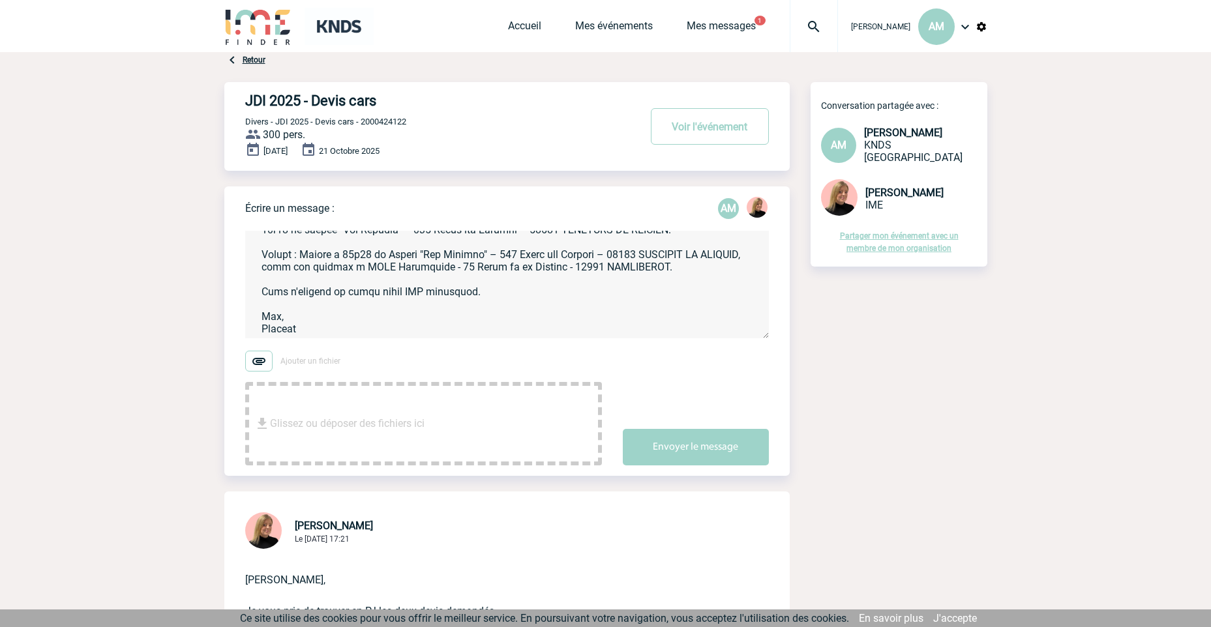
click at [464, 284] on textarea at bounding box center [507, 285] width 524 height 108
click at [485, 294] on textarea at bounding box center [507, 285] width 524 height 108
click at [352, 308] on textarea at bounding box center [507, 285] width 524 height 108
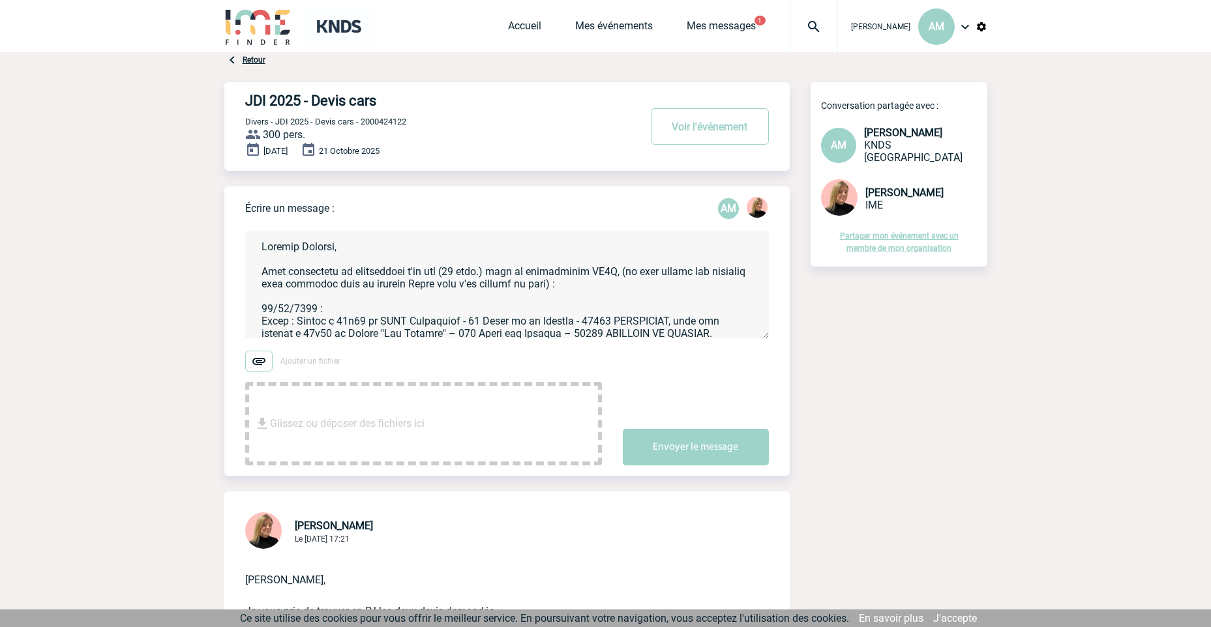
scroll to position [0, 0]
click at [268, 274] on textarea at bounding box center [507, 285] width 524 height 108
click at [478, 292] on textarea at bounding box center [507, 285] width 524 height 108
click at [608, 297] on textarea at bounding box center [507, 285] width 524 height 108
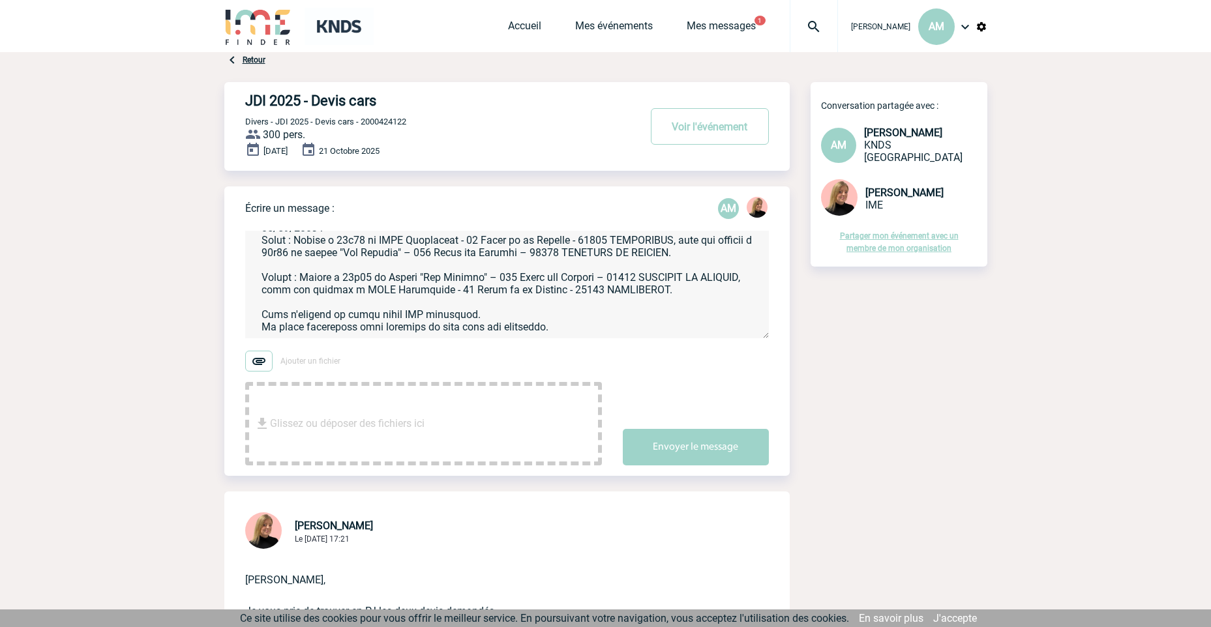
scroll to position [203, 0]
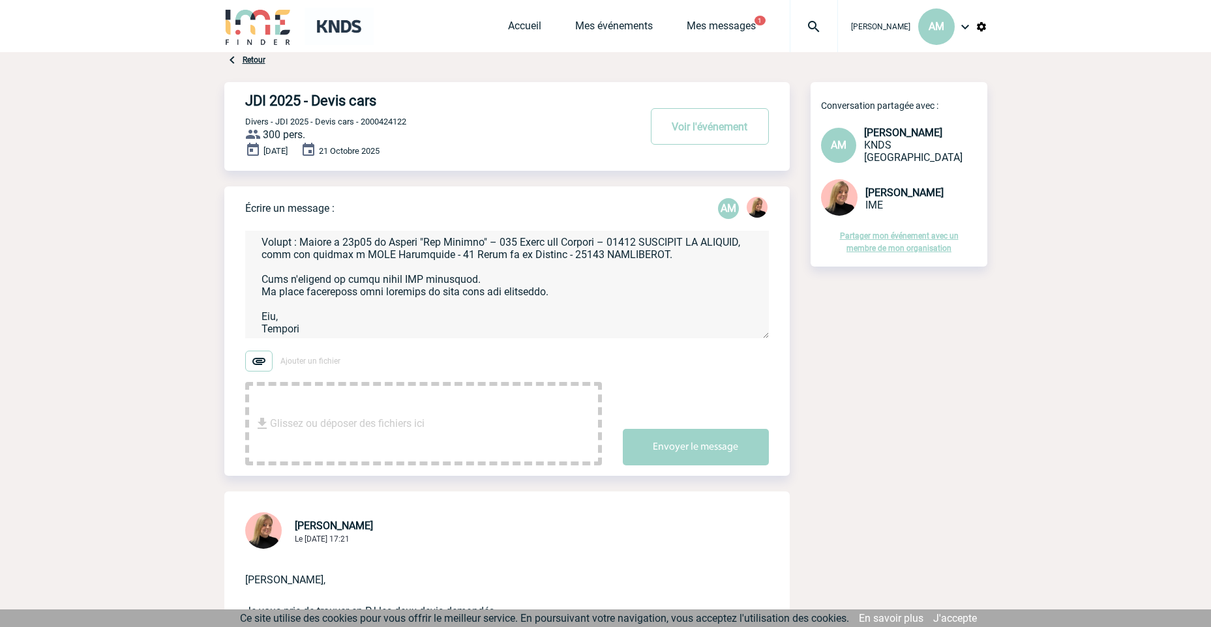
click at [309, 323] on textarea at bounding box center [507, 285] width 524 height 108
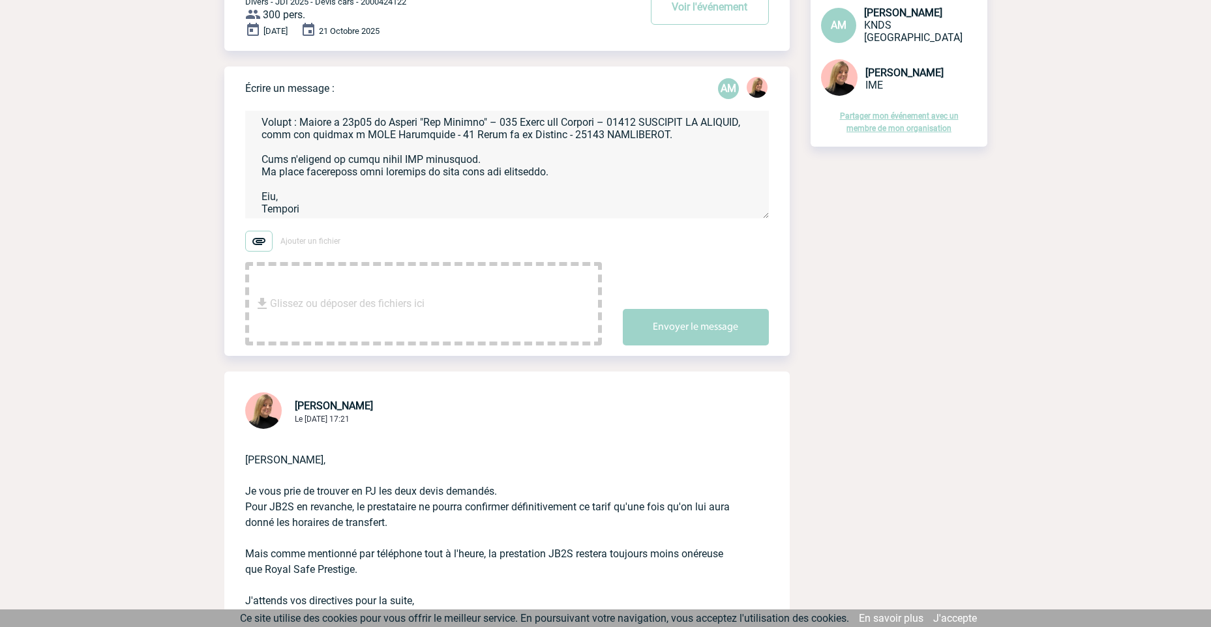
scroll to position [130, 0]
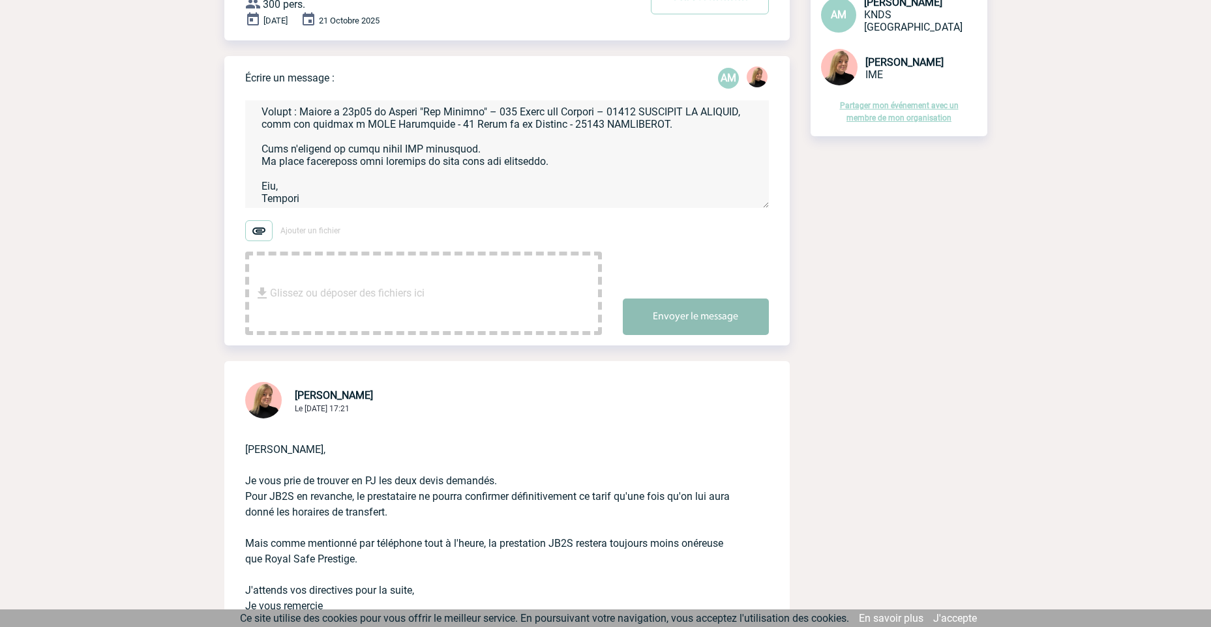
type textarea "Loremip Dolorsi, Ametc, adip elitseddoe te incididuntu l'et dol (34 magn.) aliq…"
click at [657, 314] on button "Envoyer le message" at bounding box center [696, 317] width 146 height 37
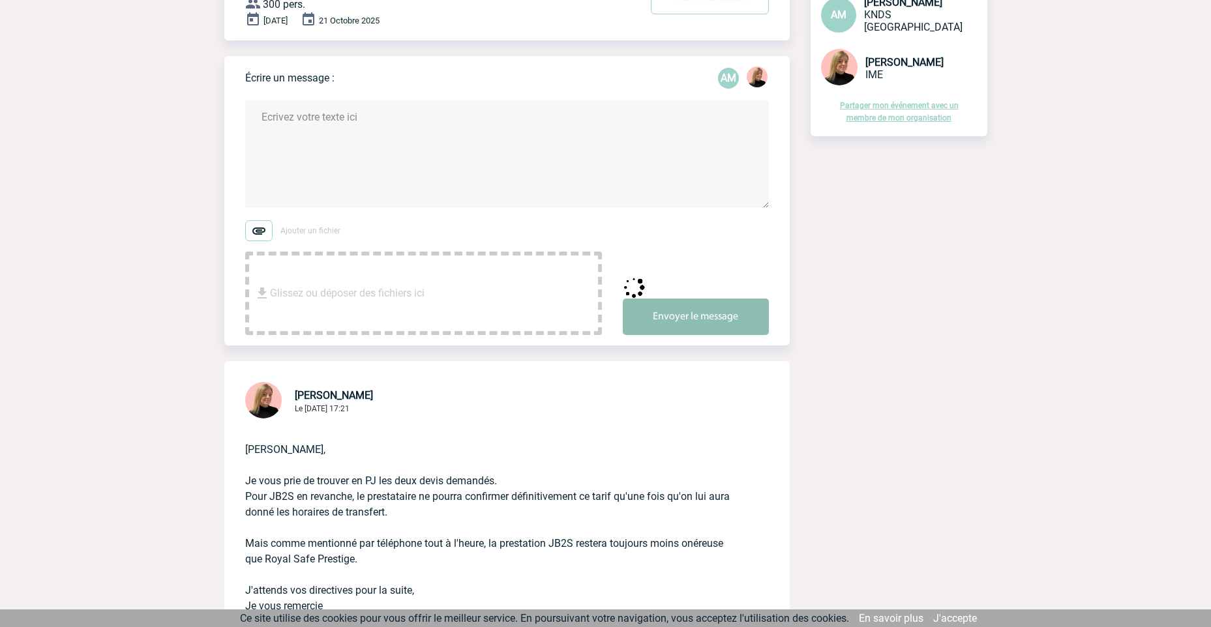
scroll to position [0, 0]
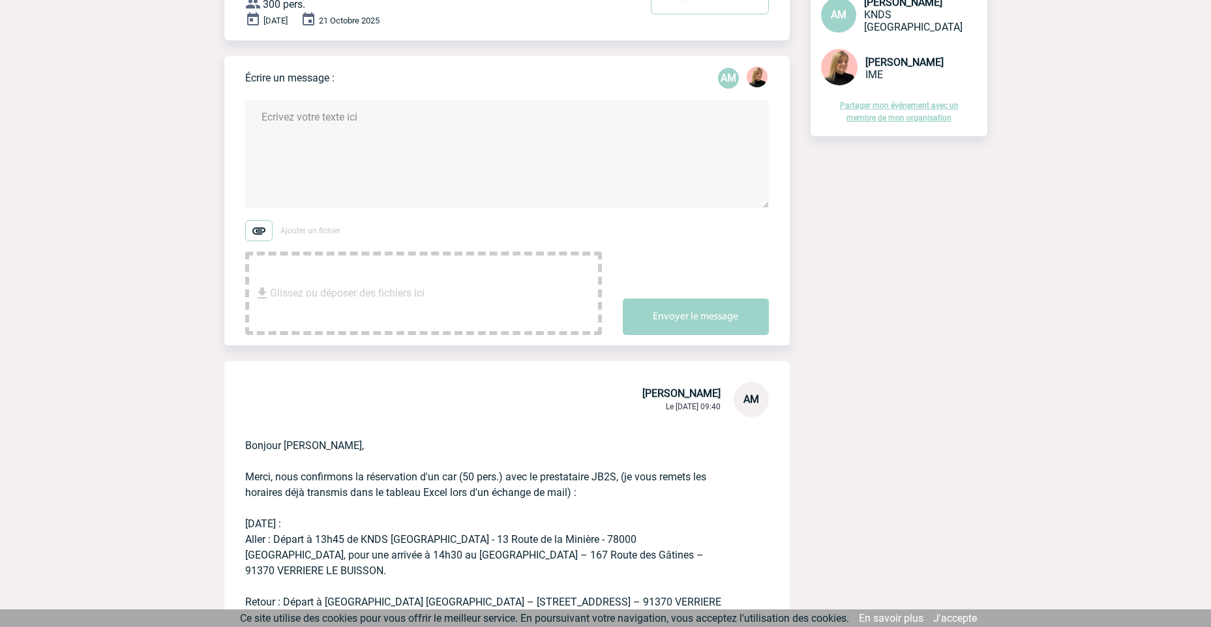
drag, startPoint x: 930, startPoint y: 154, endPoint x: 899, endPoint y: 123, distance: 43.3
